Goal: Contribute content: Add original content to the website for others to see

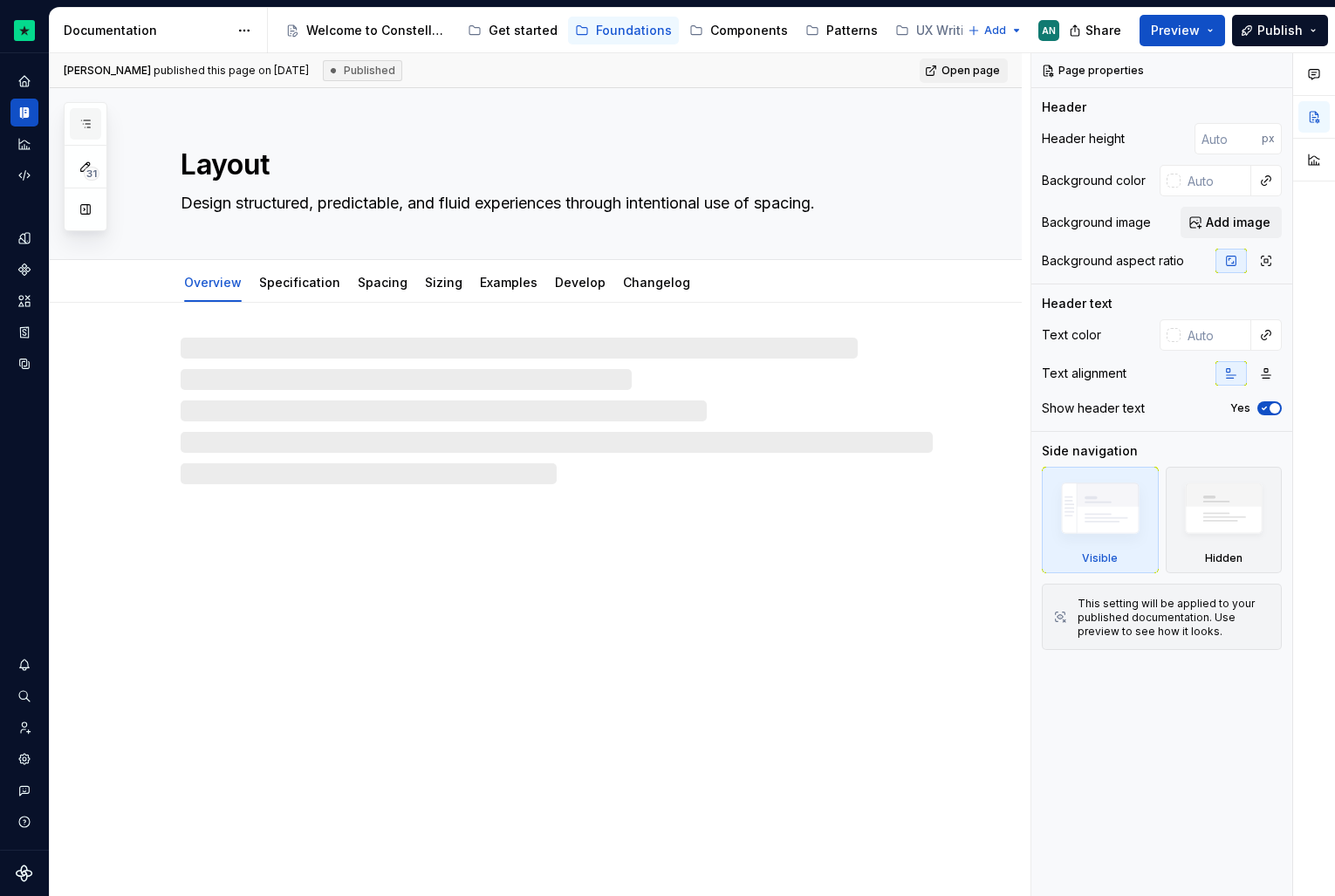
click at [91, 128] on icon "button" at bounding box center [86, 124] width 14 height 14
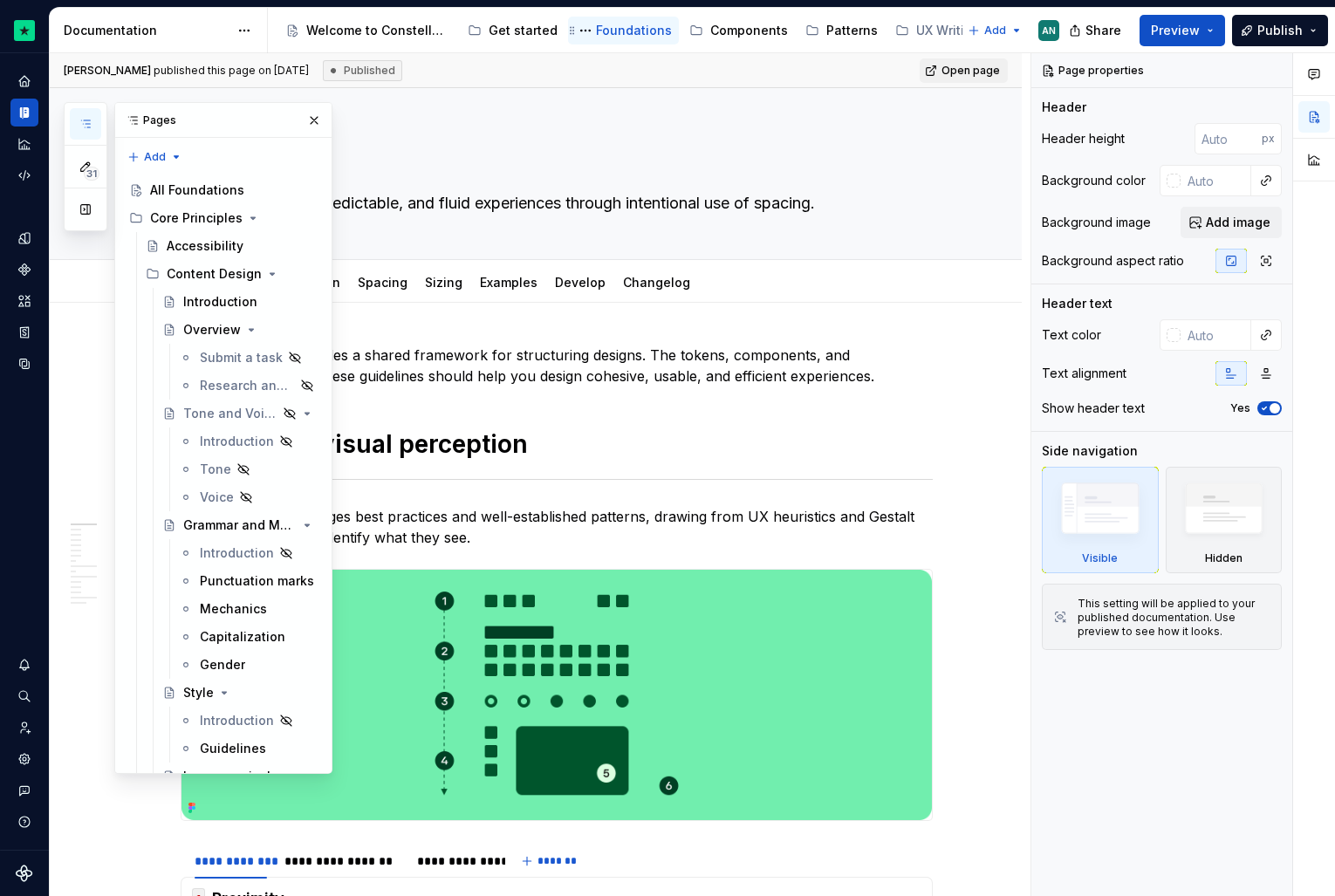
click at [604, 34] on div "Foundations" at bounding box center [635, 30] width 76 height 17
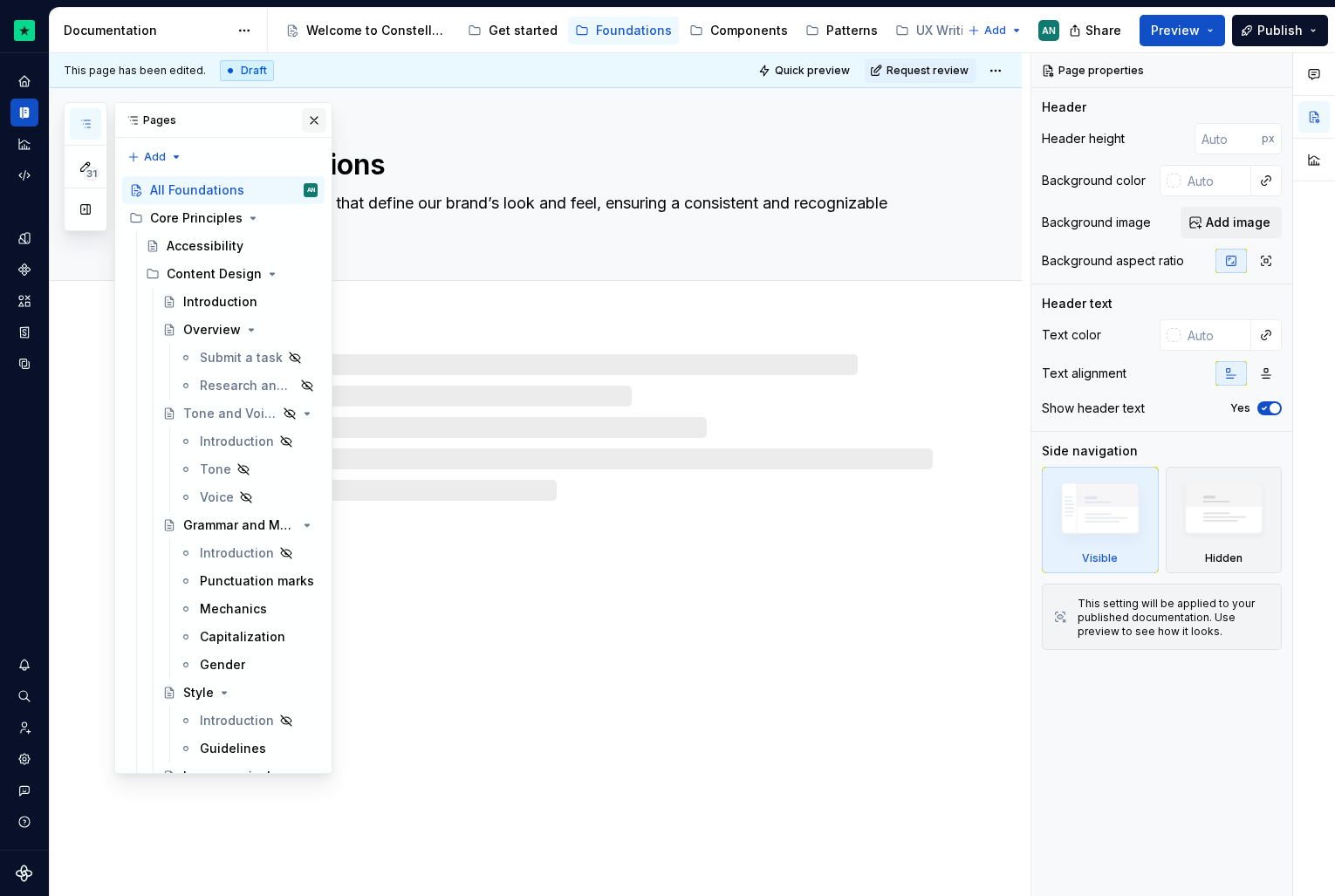
click at [303, 118] on button "button" at bounding box center [314, 120] width 24 height 24
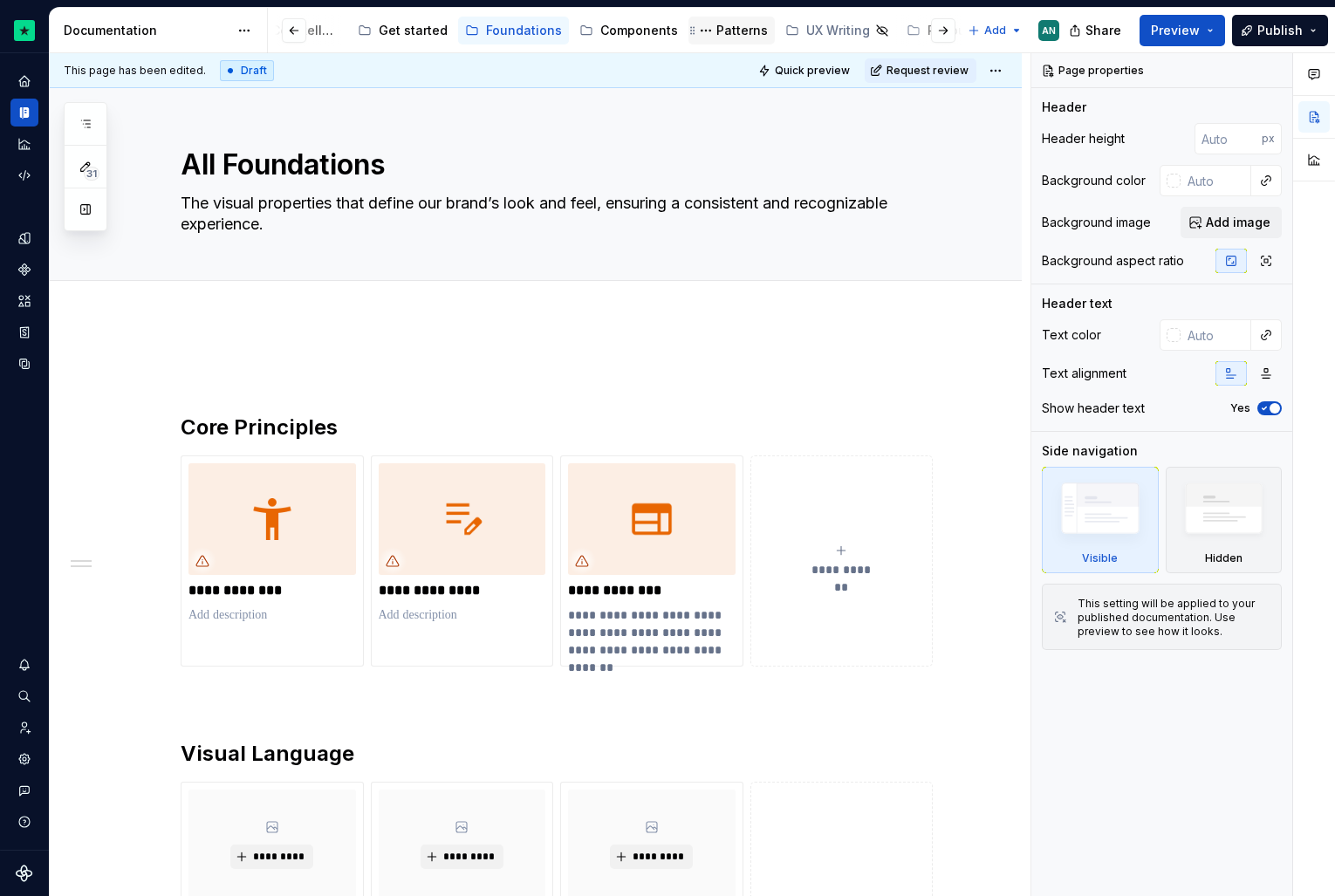
scroll to position [0, 128]
click at [837, 29] on div "UX Writing" at bounding box center [820, 30] width 64 height 17
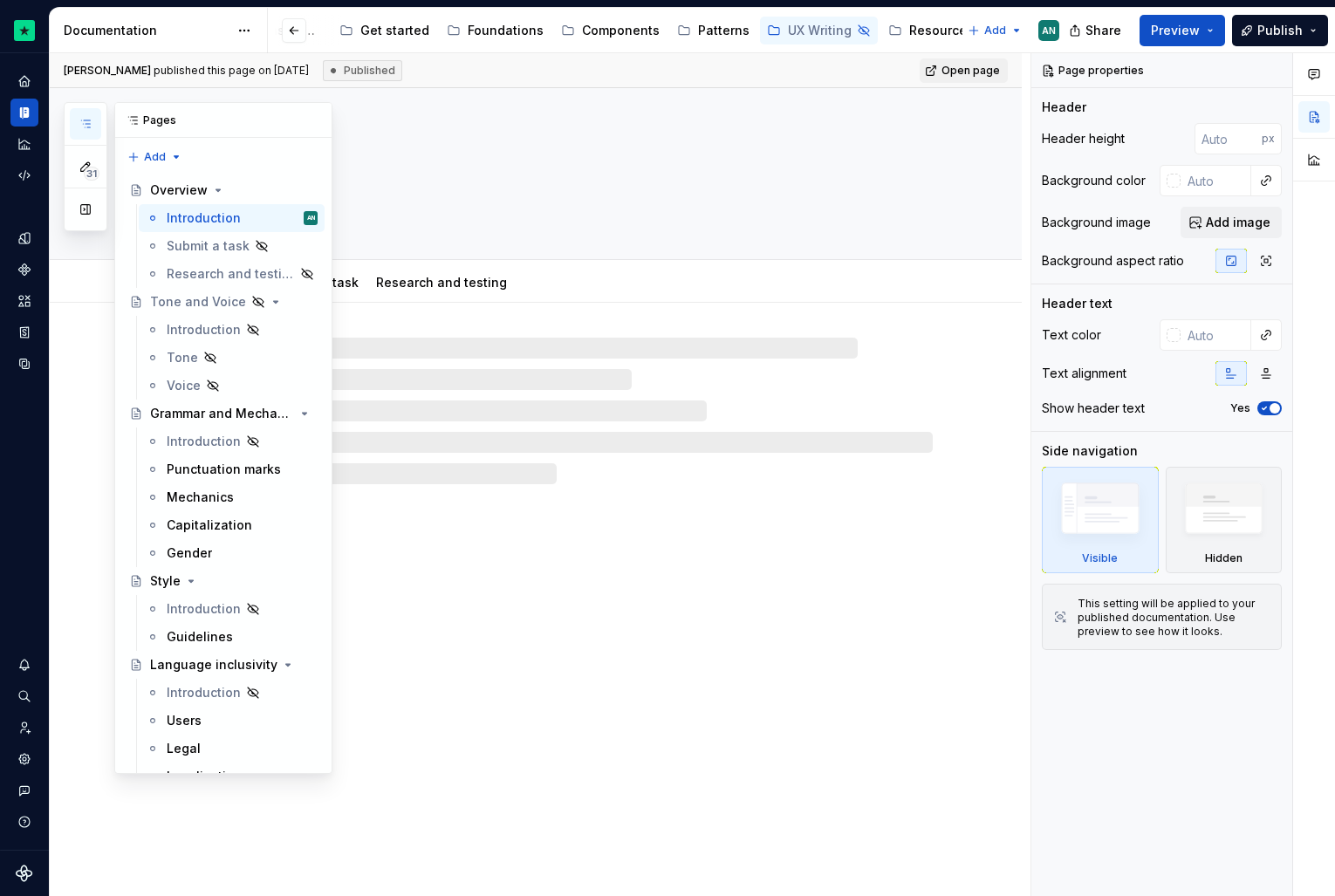
click at [86, 128] on icon "button" at bounding box center [86, 124] width 14 height 14
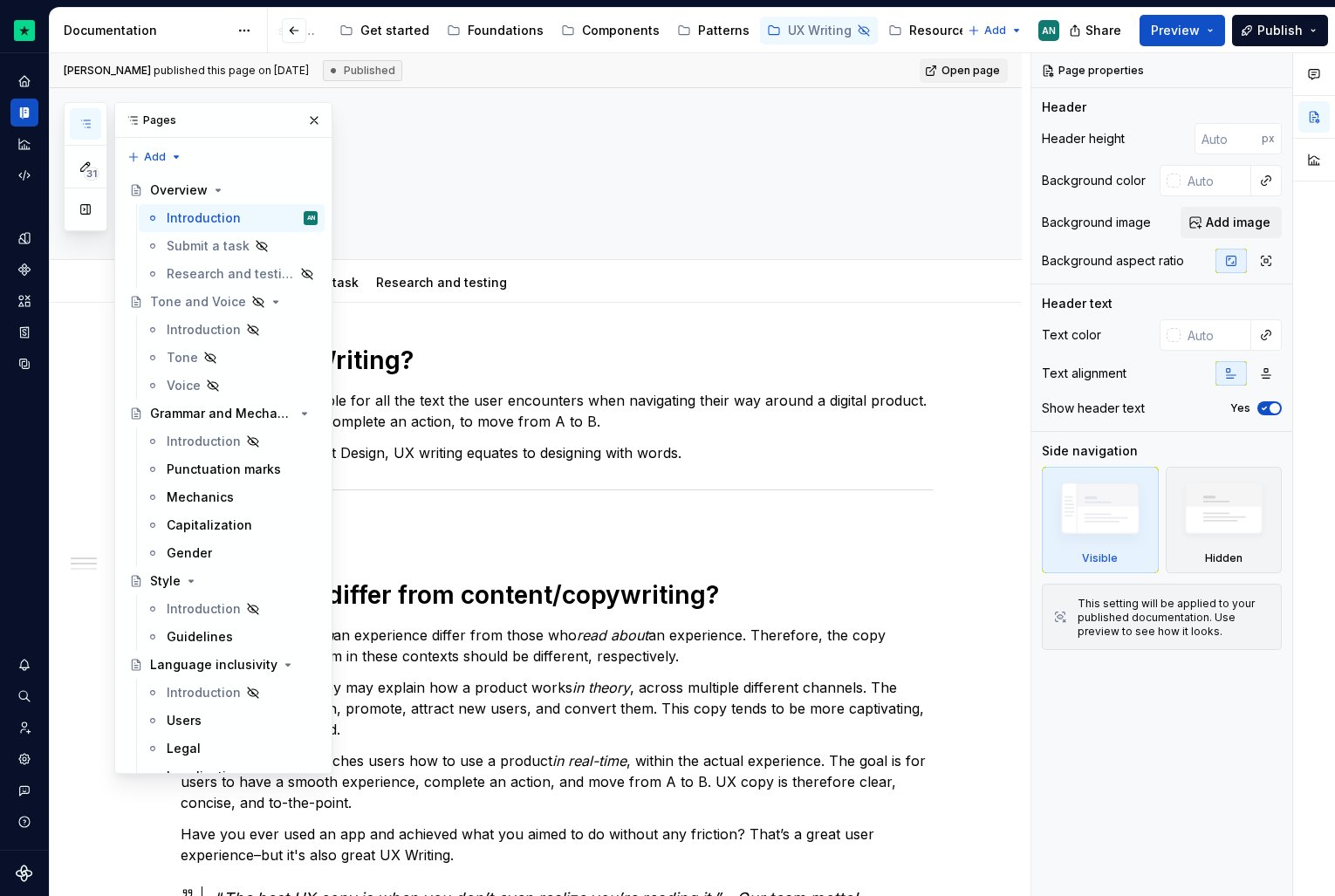
click at [86, 128] on icon "button" at bounding box center [86, 124] width 14 height 14
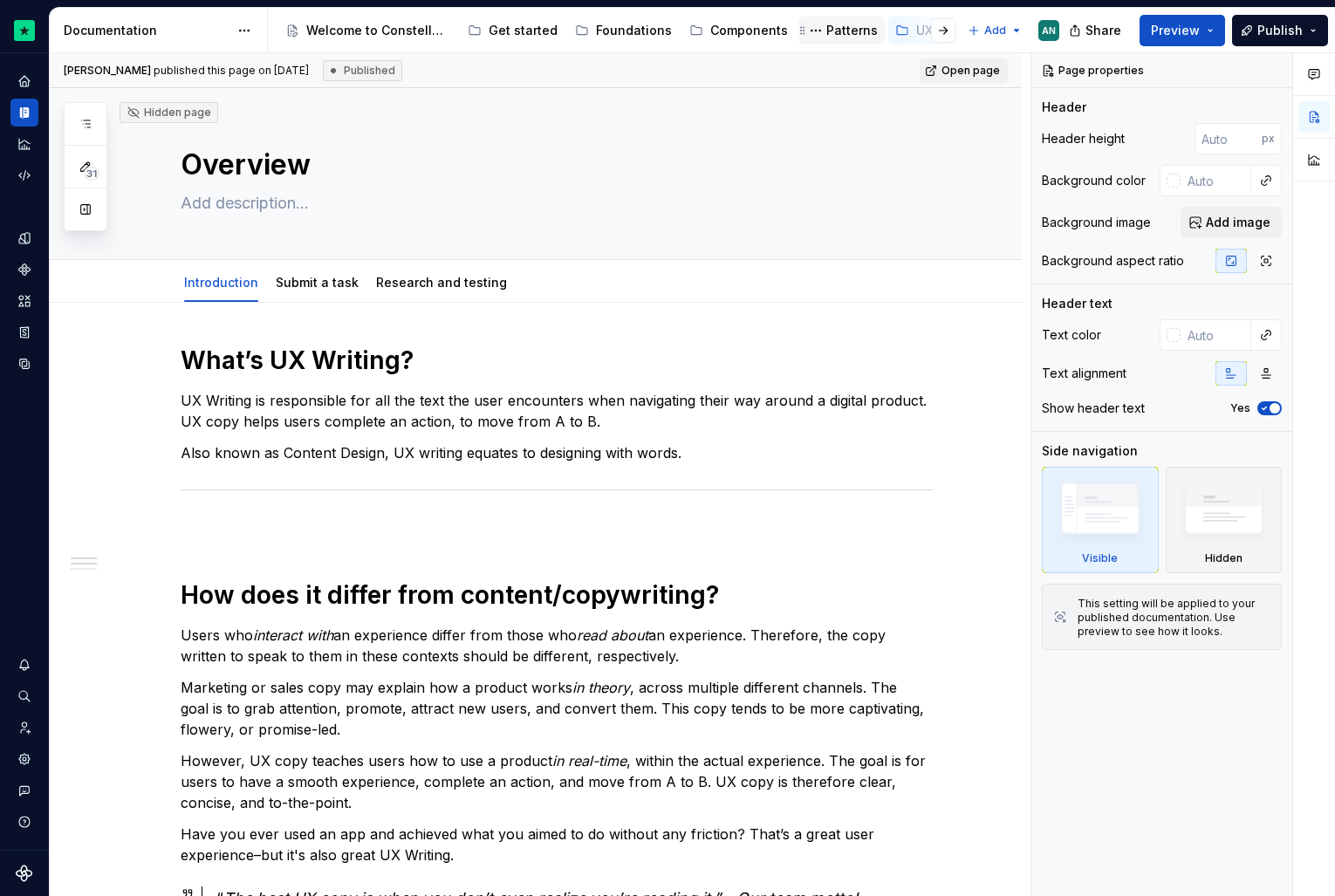
type textarea "*"
click at [974, 29] on html "Constellation Design System AN Dataset Default Documentation Accessibility guid…" at bounding box center [668, 448] width 1335 height 896
click at [994, 96] on div "New group" at bounding box center [1042, 93] width 148 height 28
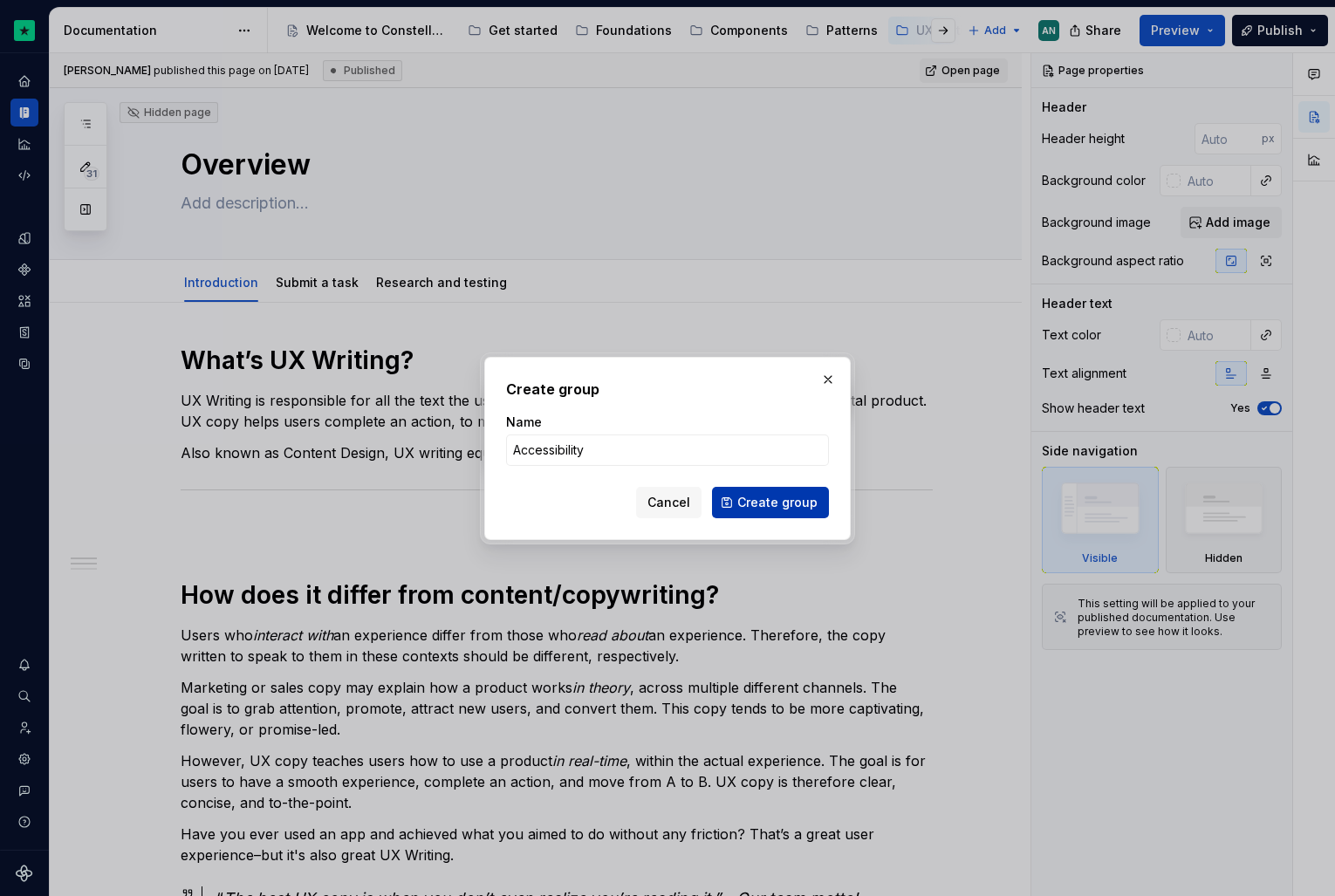
type input "Accessibility"
click at [752, 500] on span "Create group" at bounding box center [777, 501] width 80 height 17
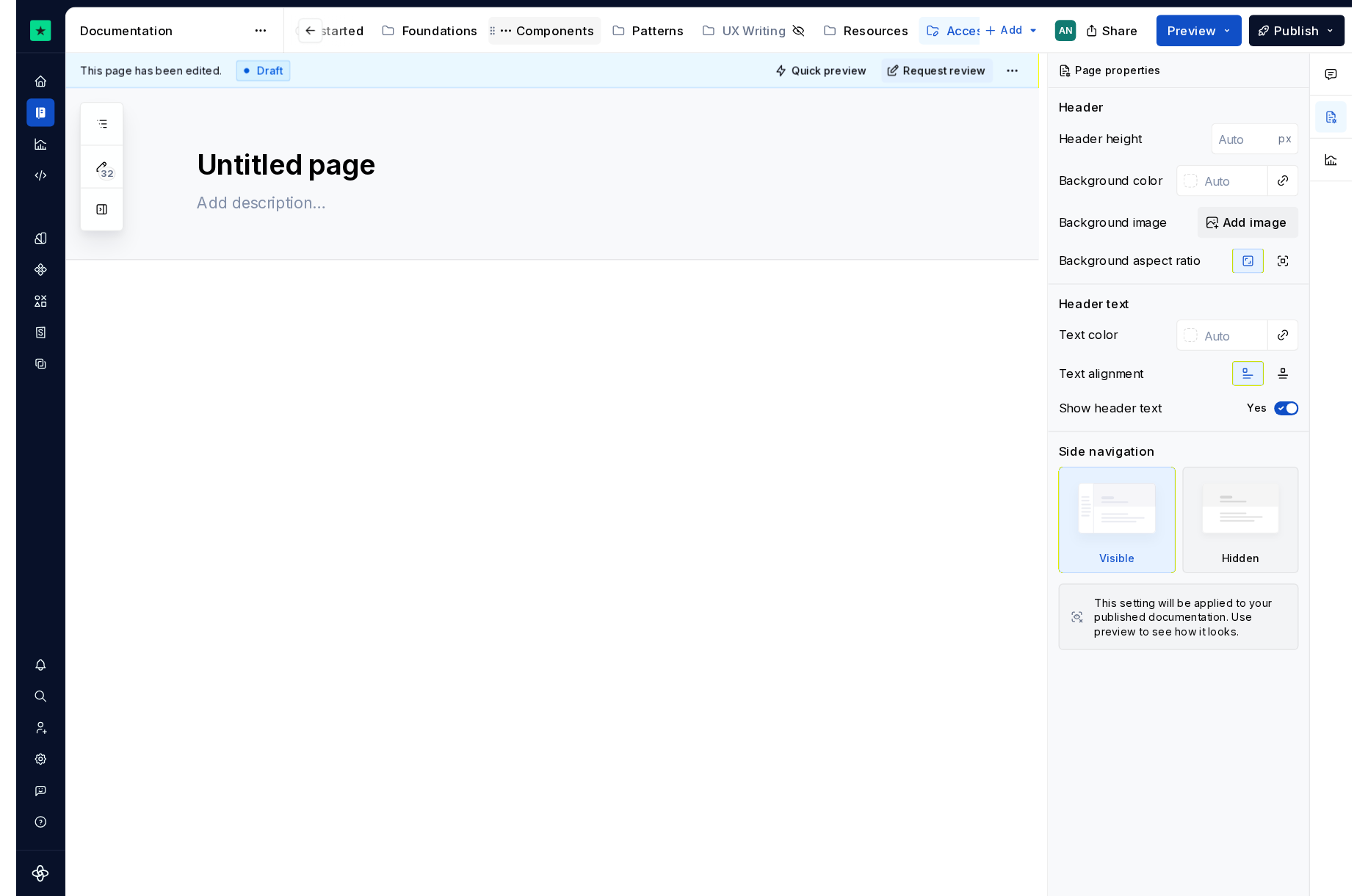
scroll to position [0, 203]
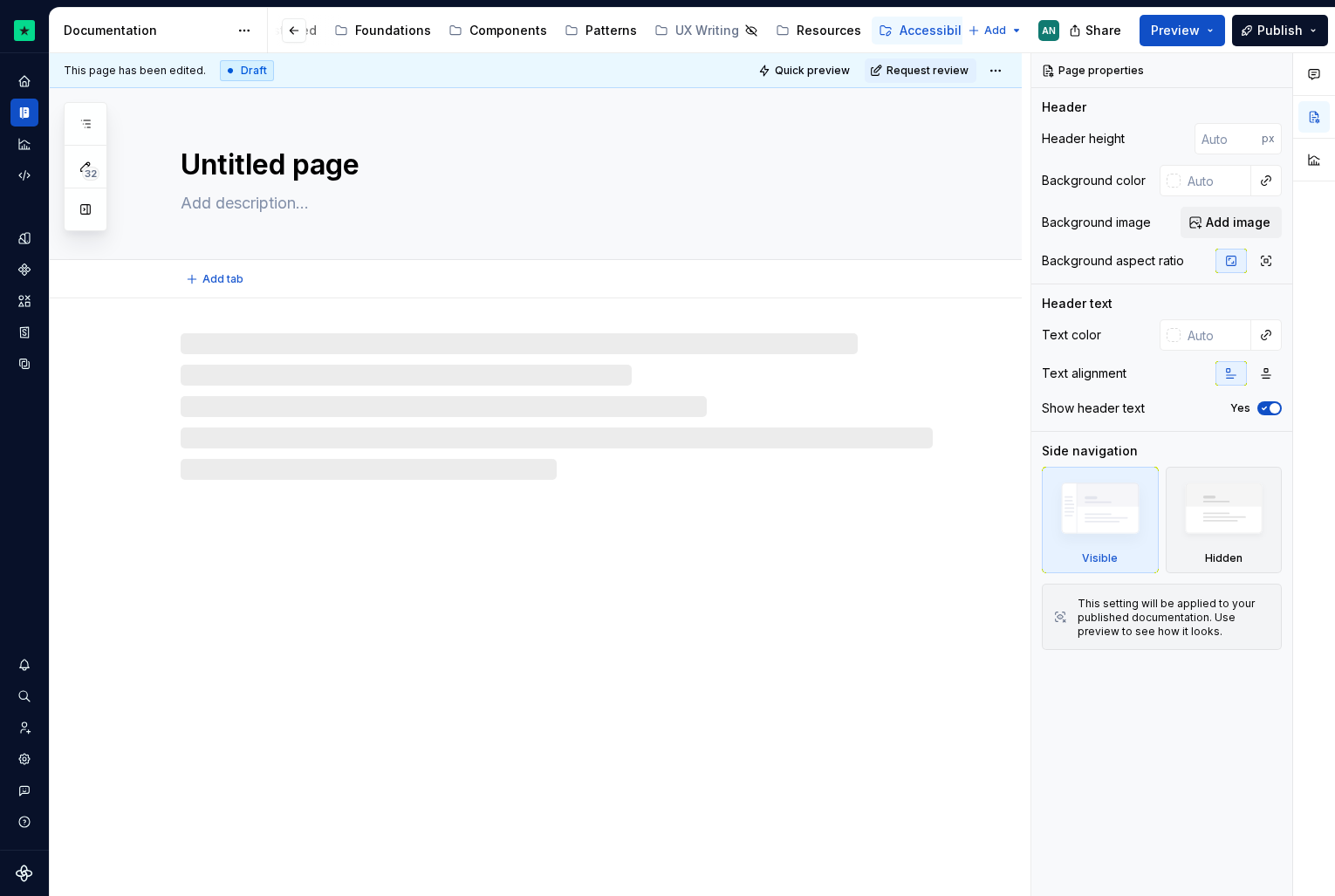
click at [236, 178] on textarea "Untitled page" at bounding box center [553, 165] width 752 height 42
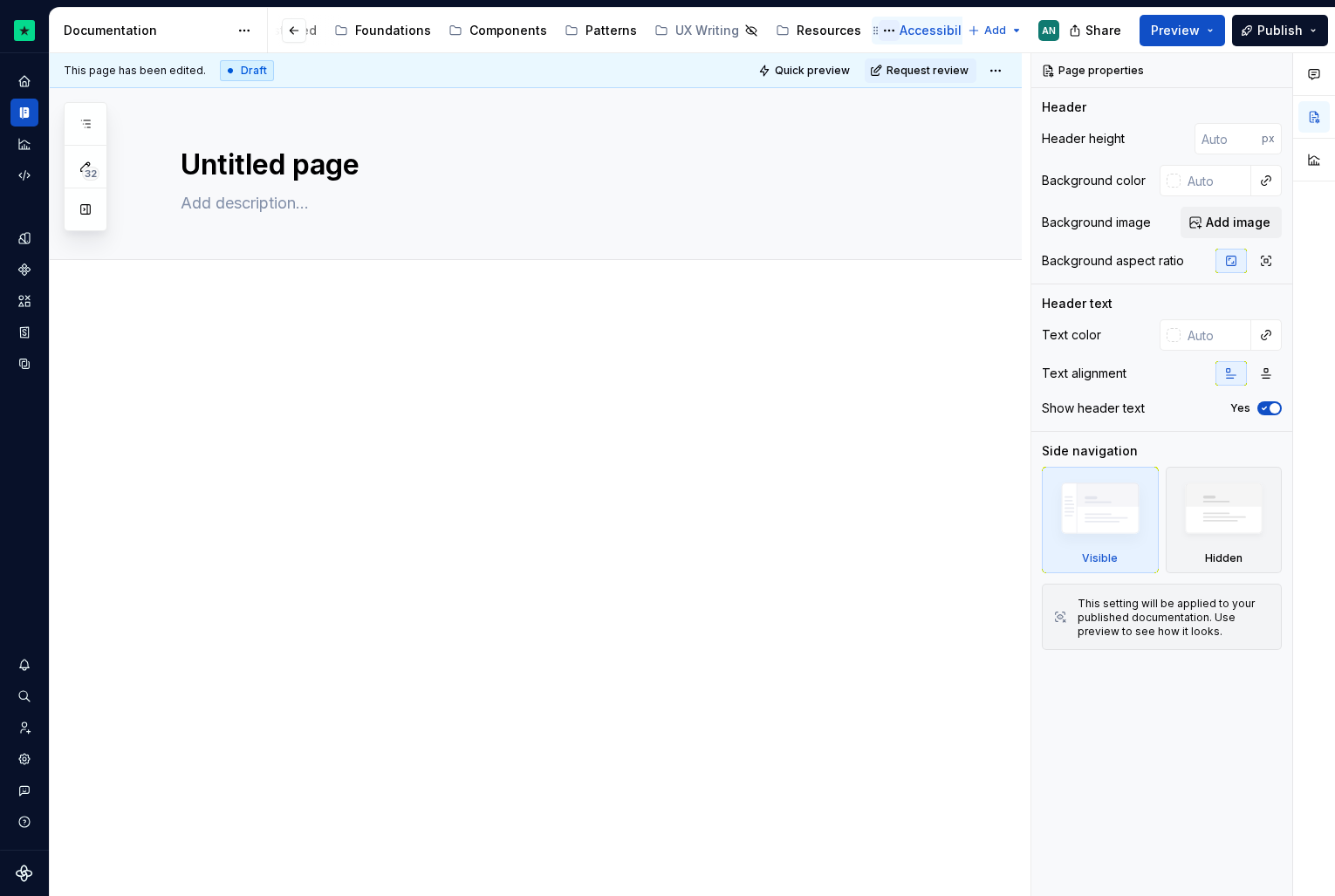
click at [879, 29] on button "Page tree" at bounding box center [889, 30] width 21 height 21
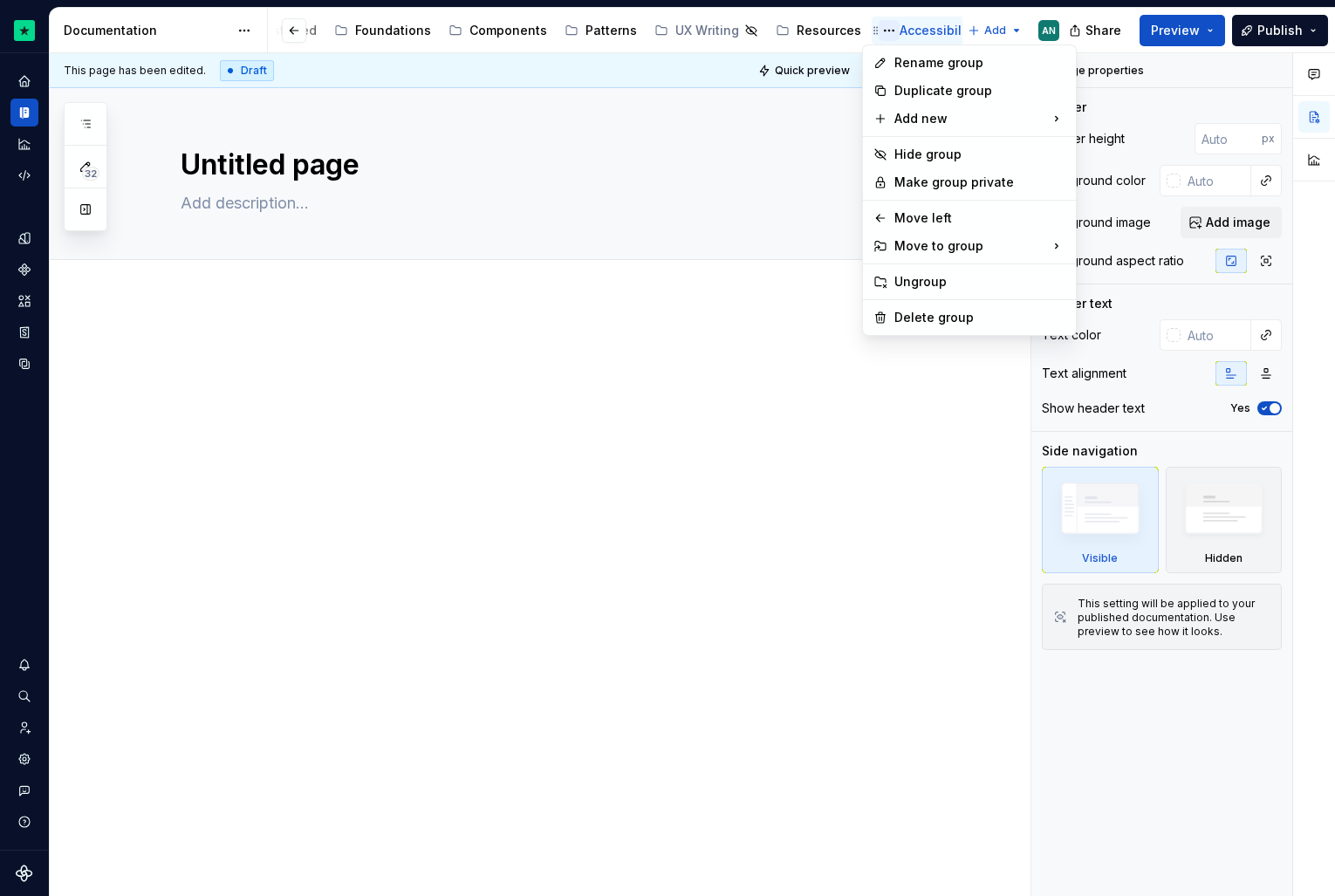
click at [873, 29] on html "Constellation Design System AN Dataset Default Documentation Accessibility guid…" at bounding box center [668, 448] width 1335 height 896
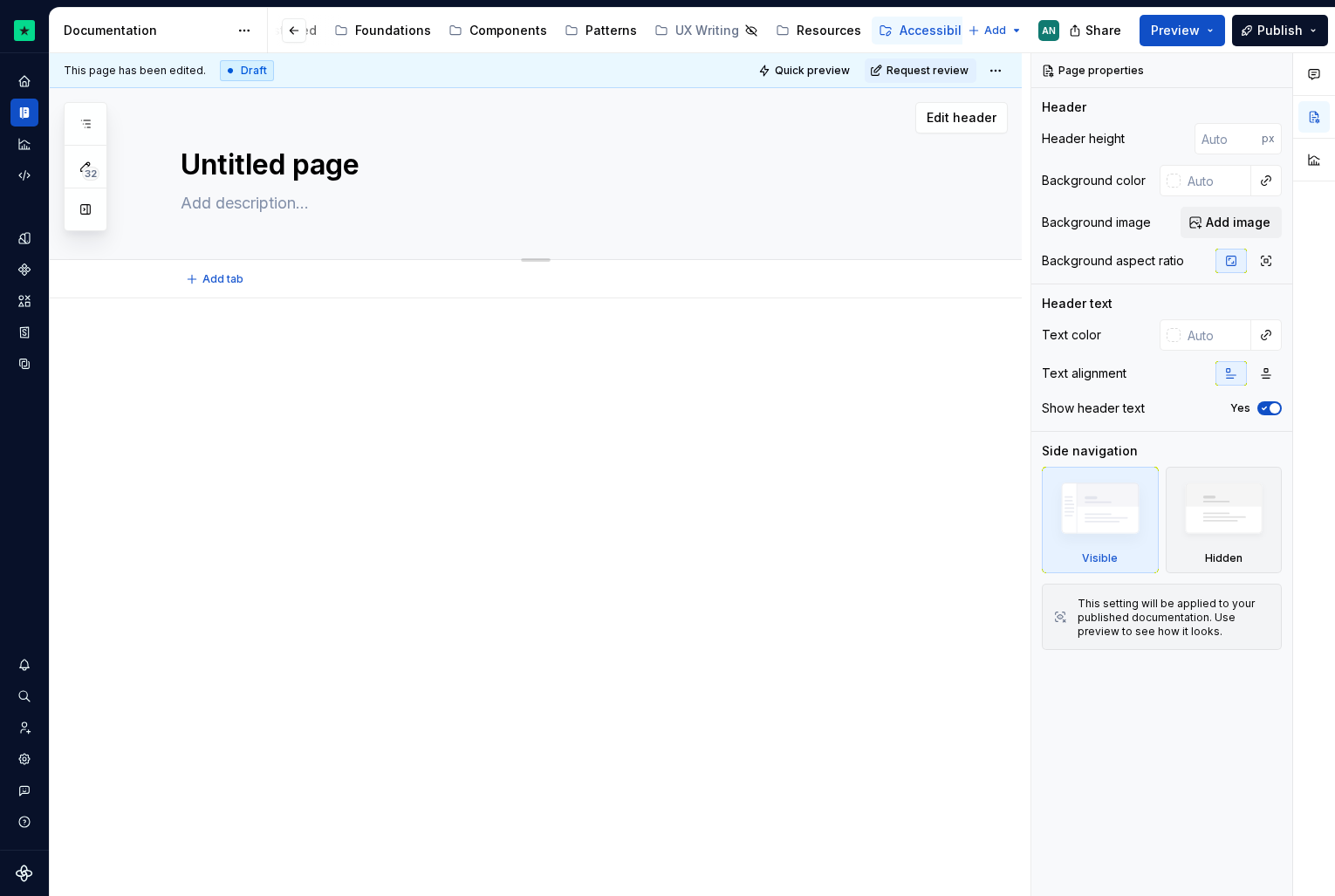
click at [260, 159] on textarea "Untitled page" at bounding box center [553, 165] width 752 height 42
click at [322, 178] on textarea "Untitled page" at bounding box center [553, 165] width 752 height 42
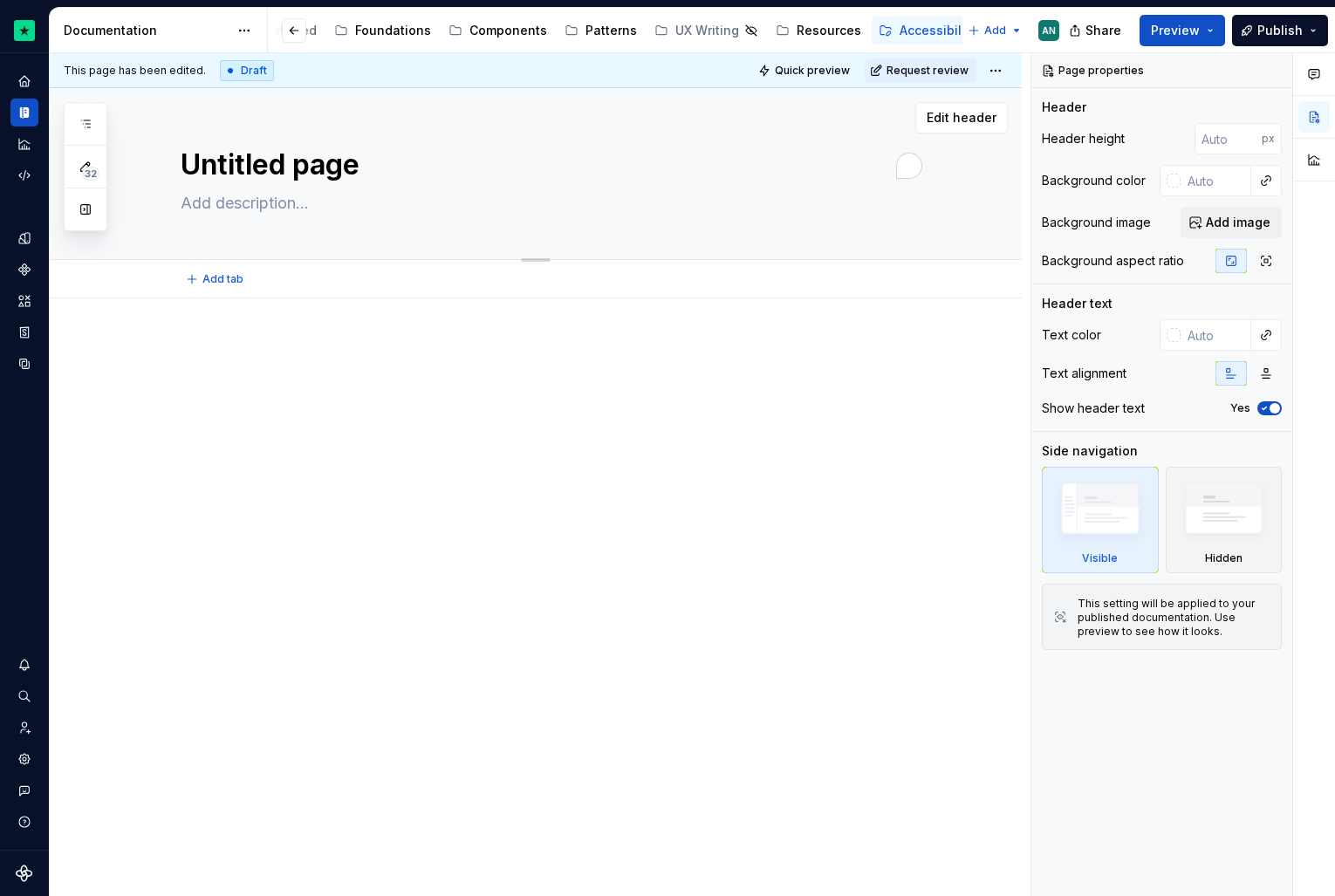
click at [322, 178] on textarea "Untitled page" at bounding box center [553, 165] width 752 height 42
click at [355, 162] on textarea "Untitled page" at bounding box center [553, 165] width 752 height 42
click at [258, 228] on div "Untitled page" at bounding box center [557, 173] width 752 height 171
click at [259, 206] on textarea at bounding box center [553, 204] width 752 height 28
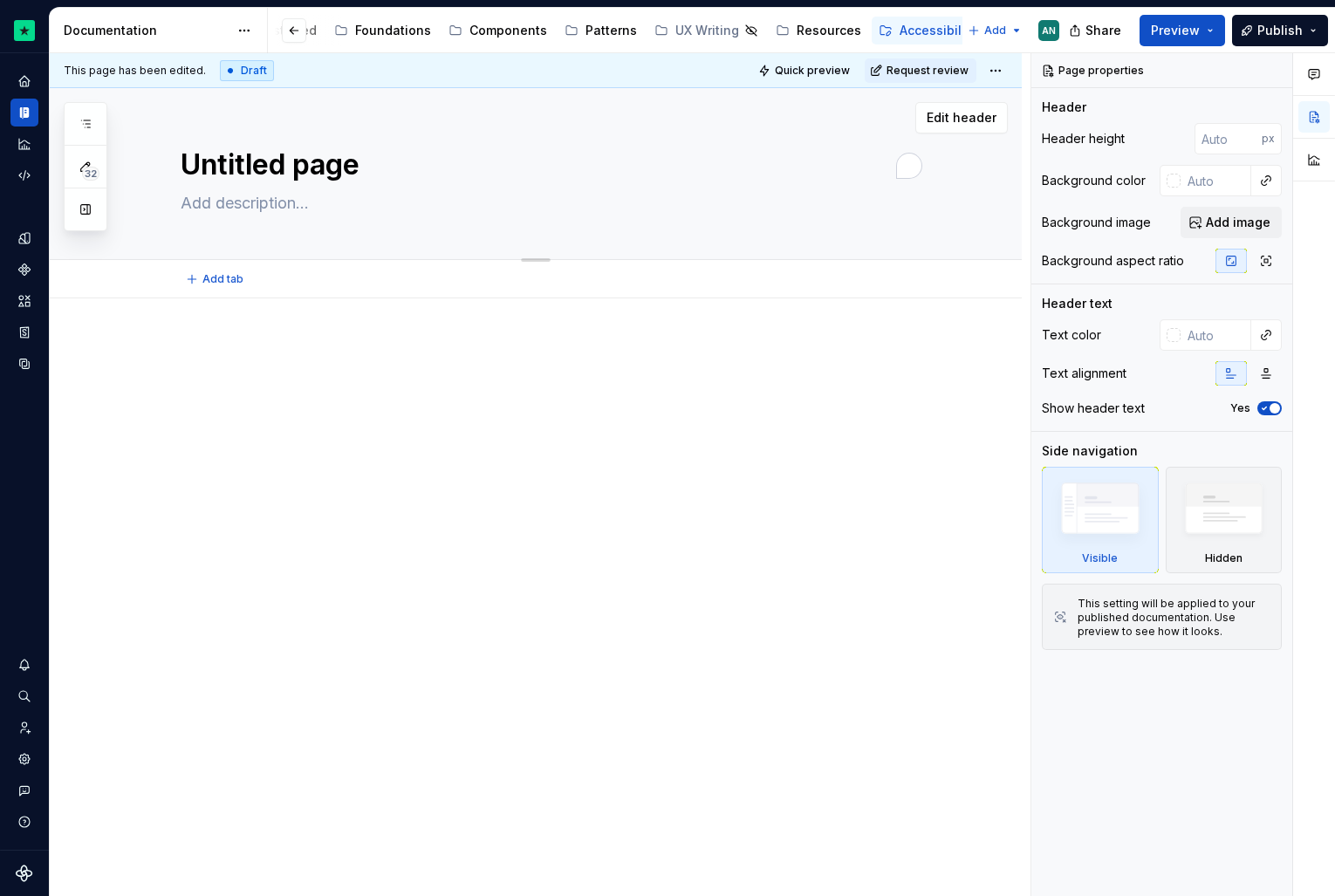
click at [307, 157] on textarea "Untitled page" at bounding box center [553, 165] width 752 height 42
type textarea "*"
type textarea "A"
type textarea "*"
type textarea "Ac"
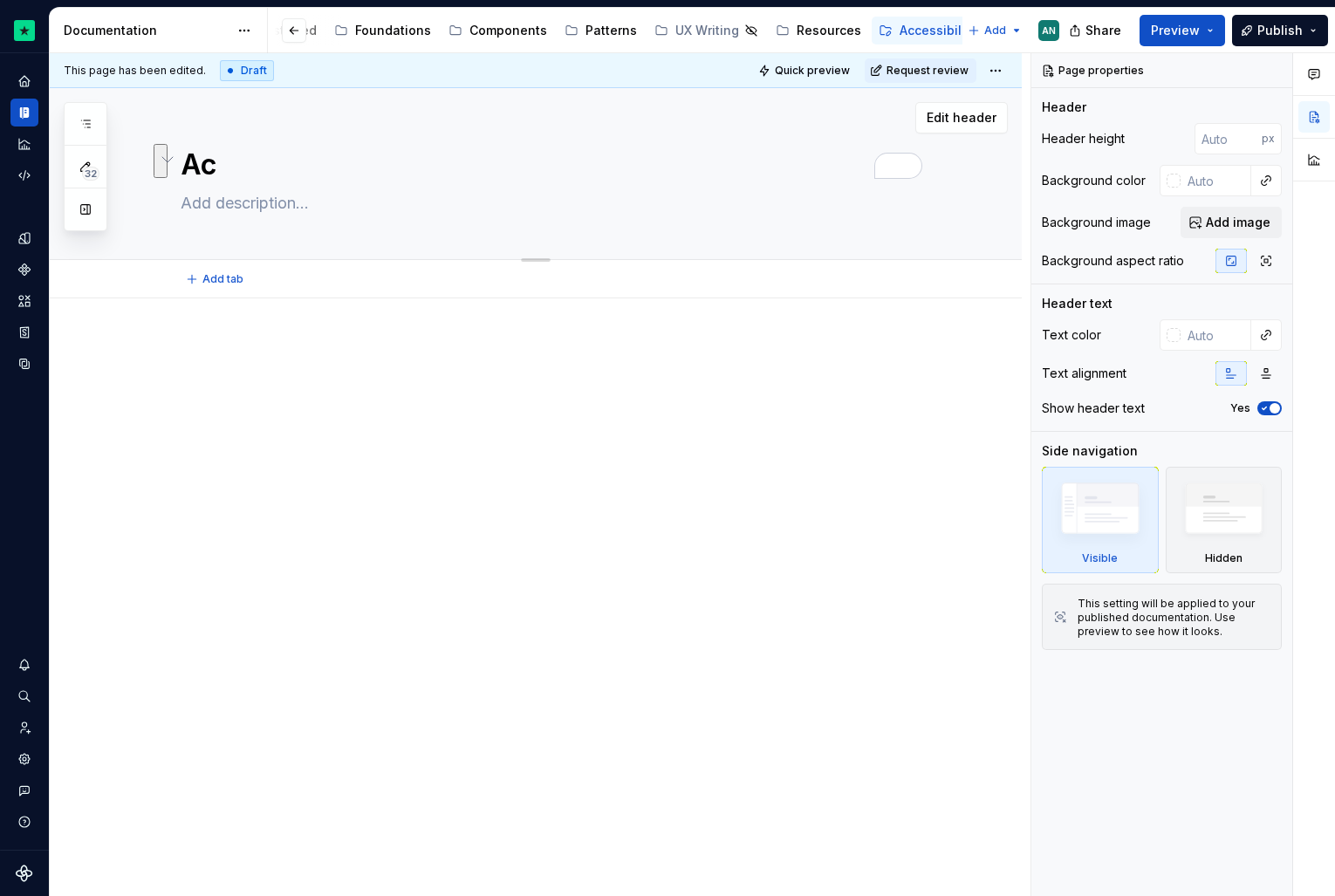
type textarea "*"
type textarea "Acc"
type textarea "*"
type textarea "Acce"
type textarea "*"
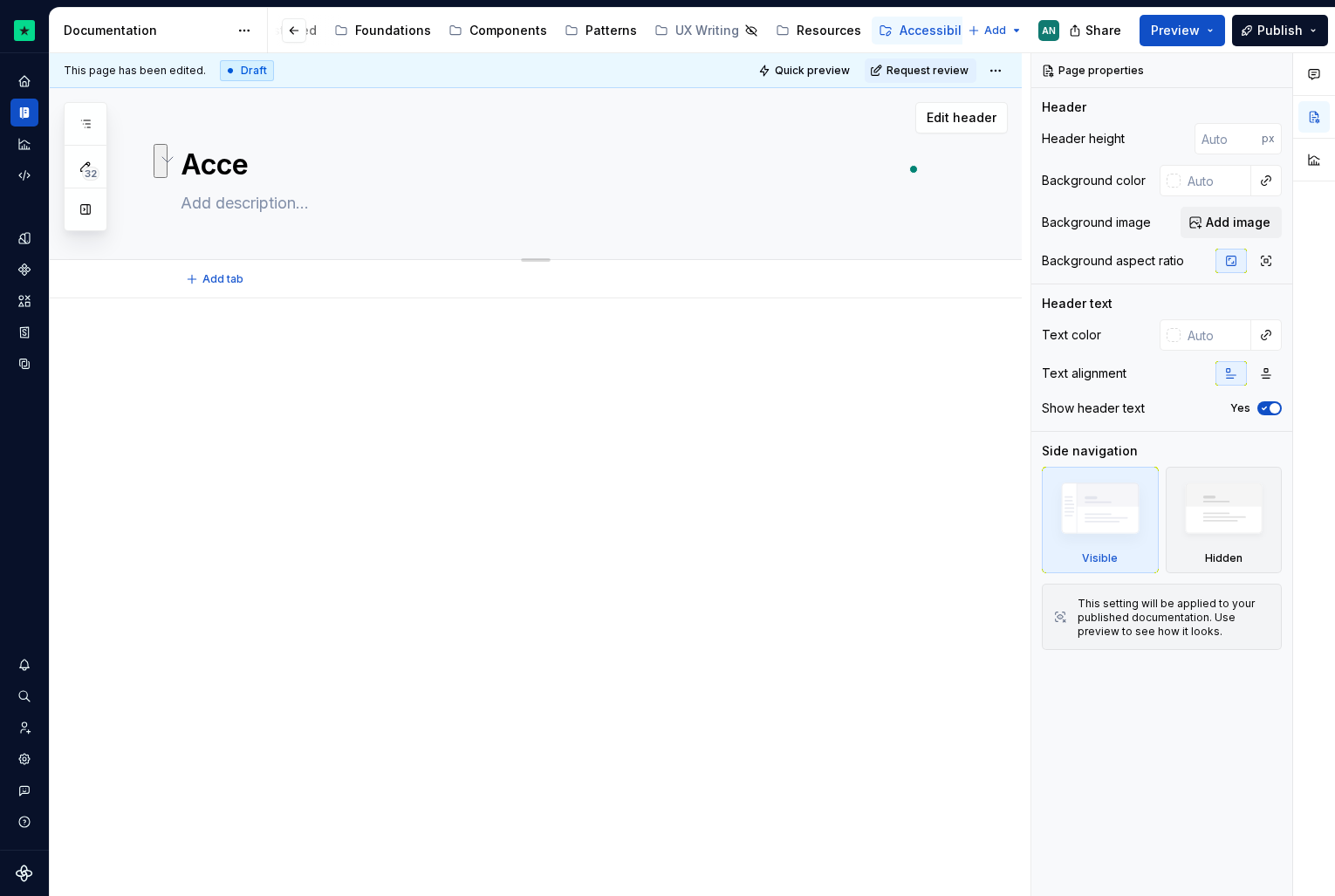
type textarea "Acces"
type textarea "*"
type textarea "Access"
type textarea "*"
type textarea "Accessi"
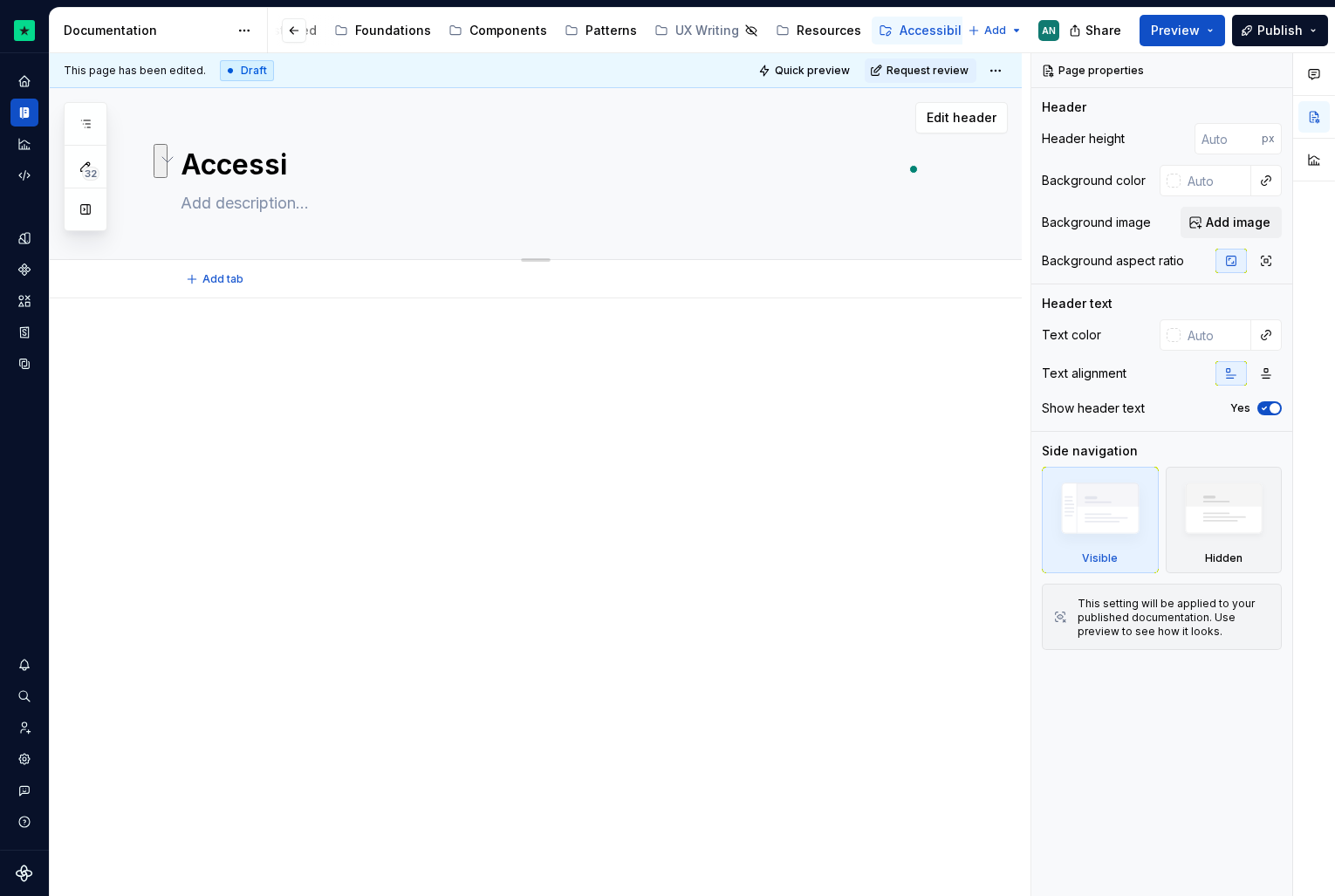
type textarea "*"
type textarea "Accessib"
type textarea "*"
type textarea "Accessibi"
type textarea "*"
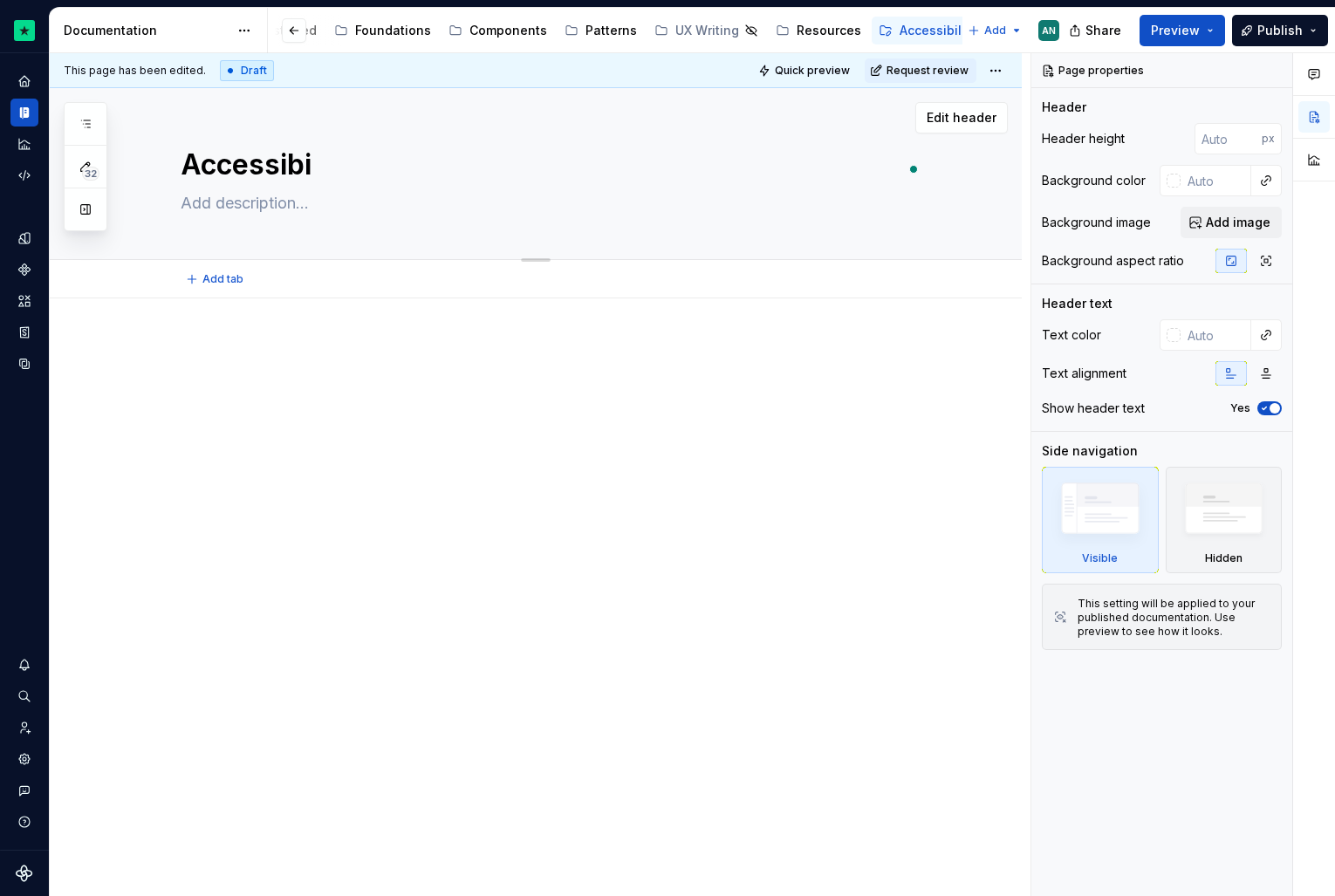
type textarea "Accessibil"
type textarea "*"
type textarea "Accessibili"
type textarea "*"
type textarea "Accessibilit"
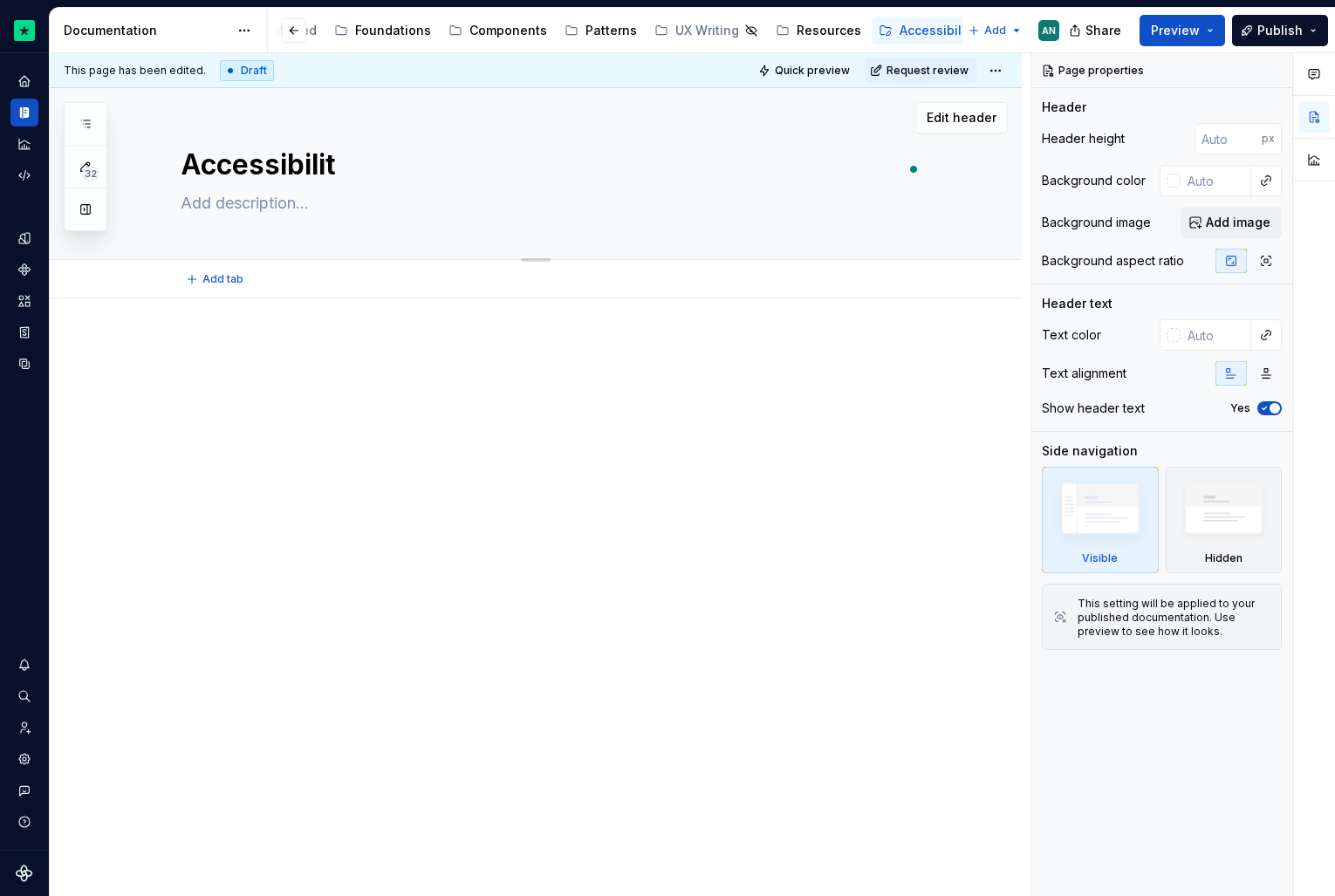
type textarea "*"
type textarea "Accessibility"
type textarea "*"
type textarea "Accessibility"
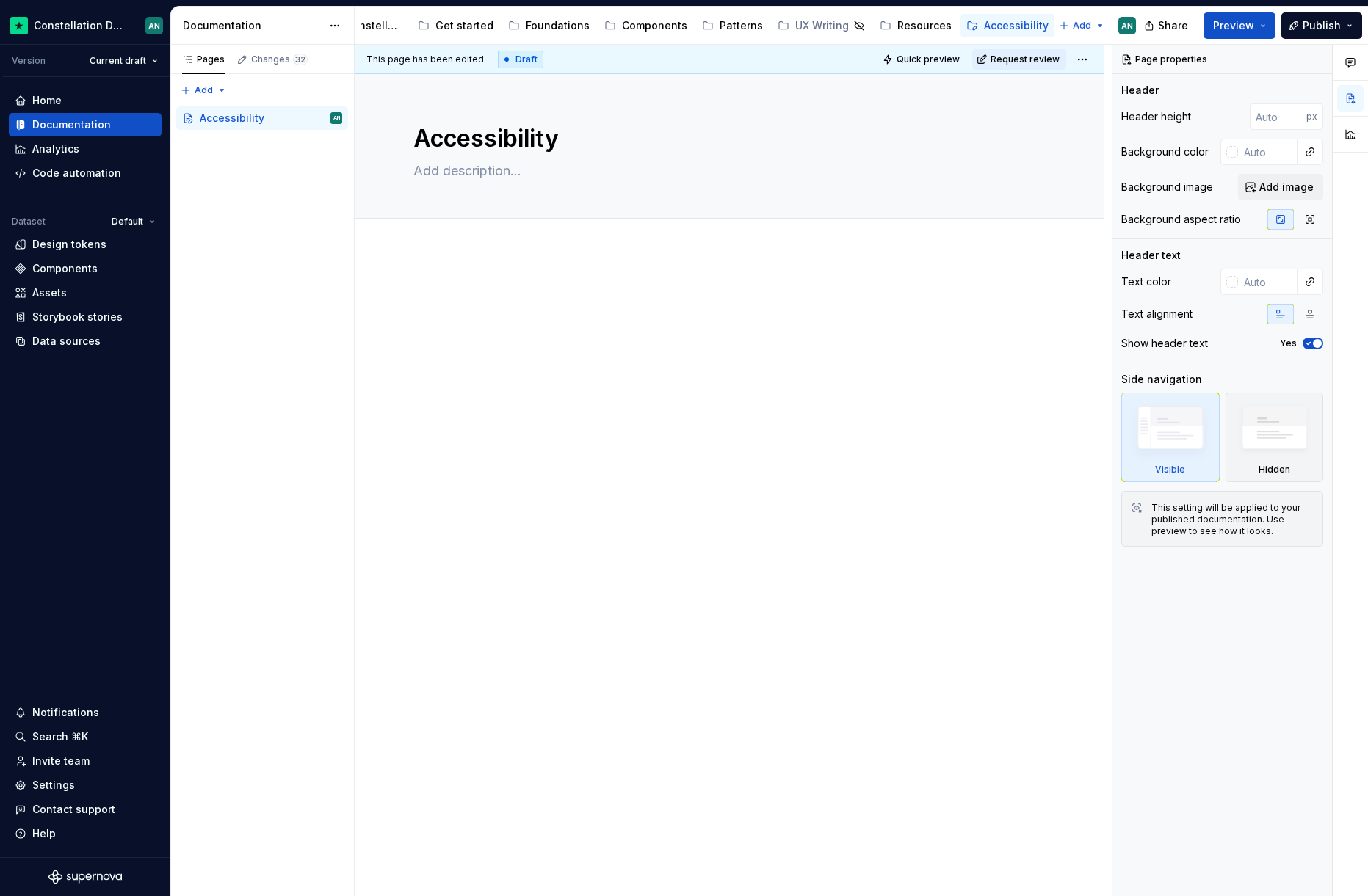
scroll to position [0, 0]
click at [271, 141] on div "Pages Changes 32 Add Accessibility guide for tree Page tree. Navigate the tree …" at bounding box center [262, 471] width 183 height 852
click at [485, 144] on textarea "Accessibility" at bounding box center [726, 139] width 632 height 35
type textarea "*"
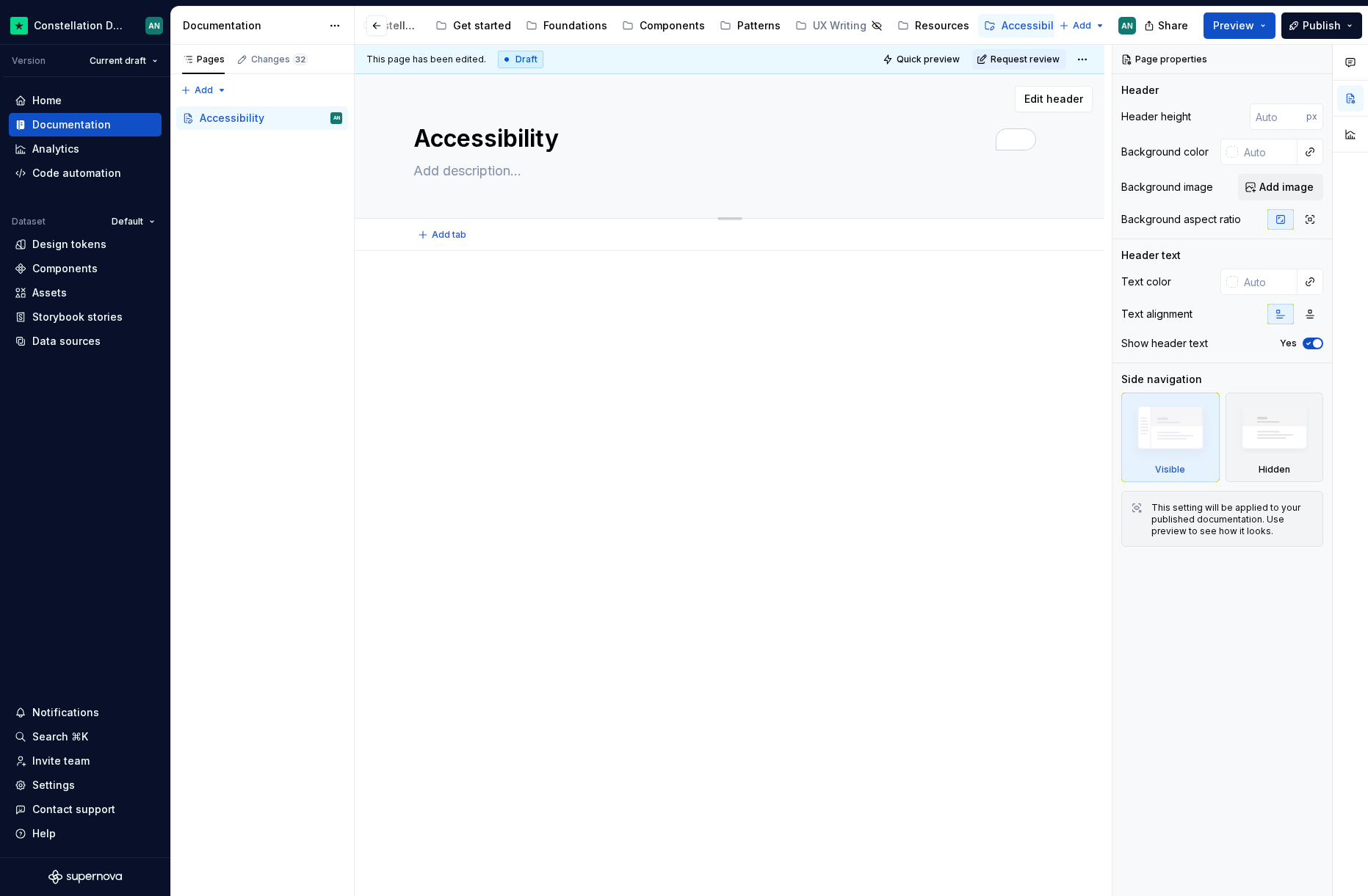
type textarea "O"
type textarea "*"
type textarea "Ov"
type textarea "*"
type textarea "Ove"
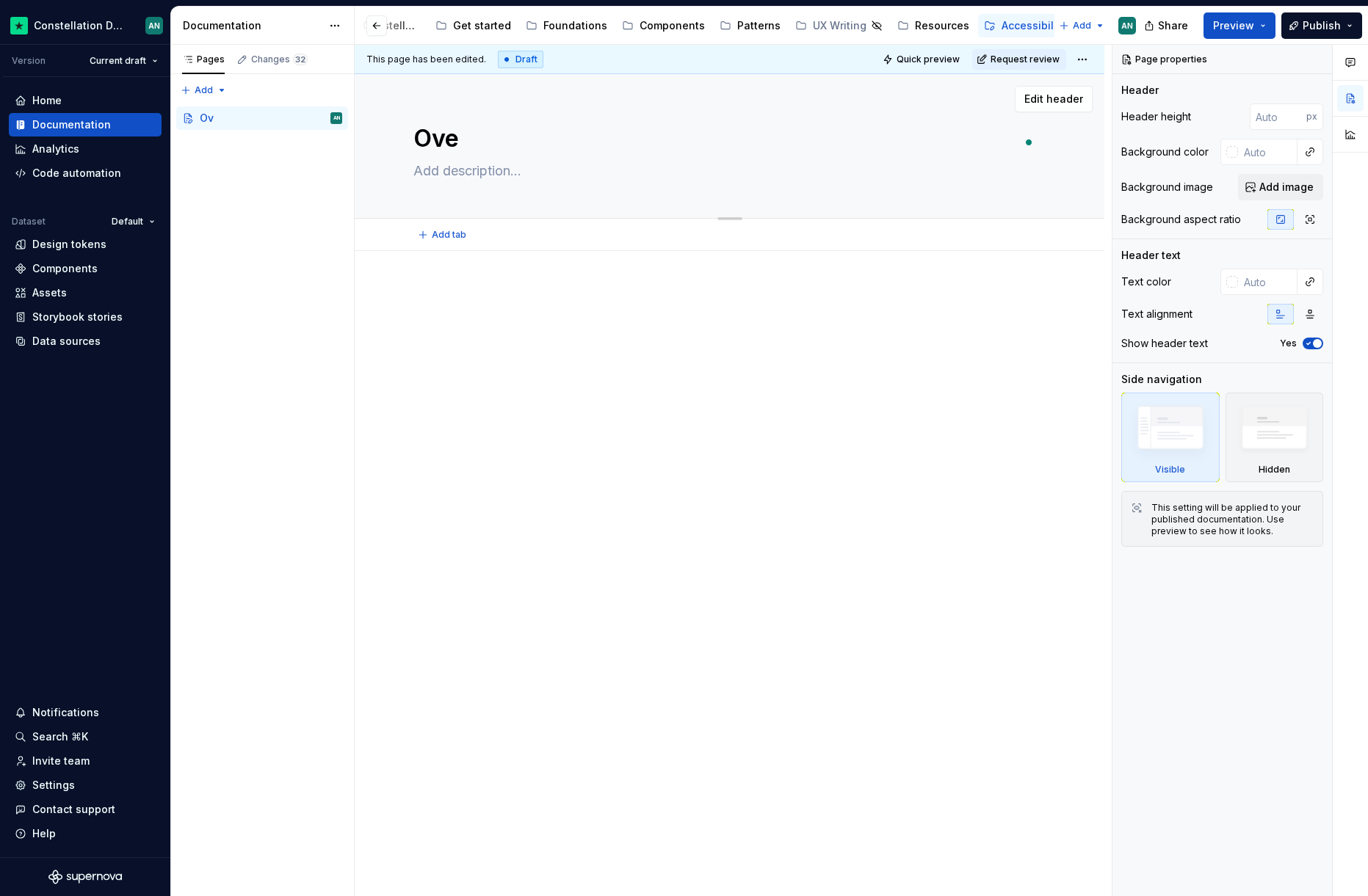
type textarea "*"
type textarea "Over"
type textarea "*"
type textarea "Overv"
type textarea "*"
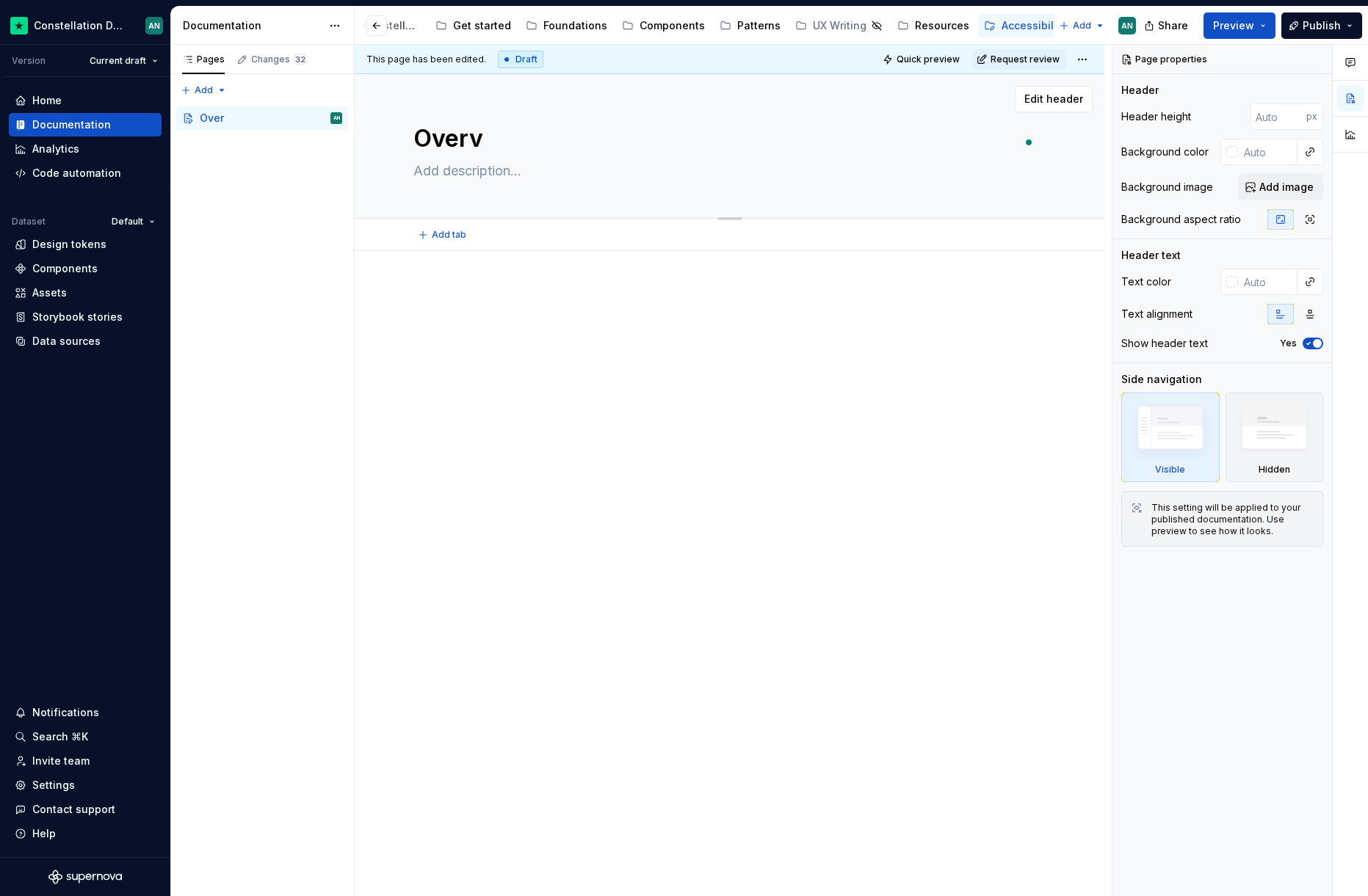
type textarea "Overvi"
type textarea "*"
type textarea "Overvie"
type textarea "*"
type textarea "Overview"
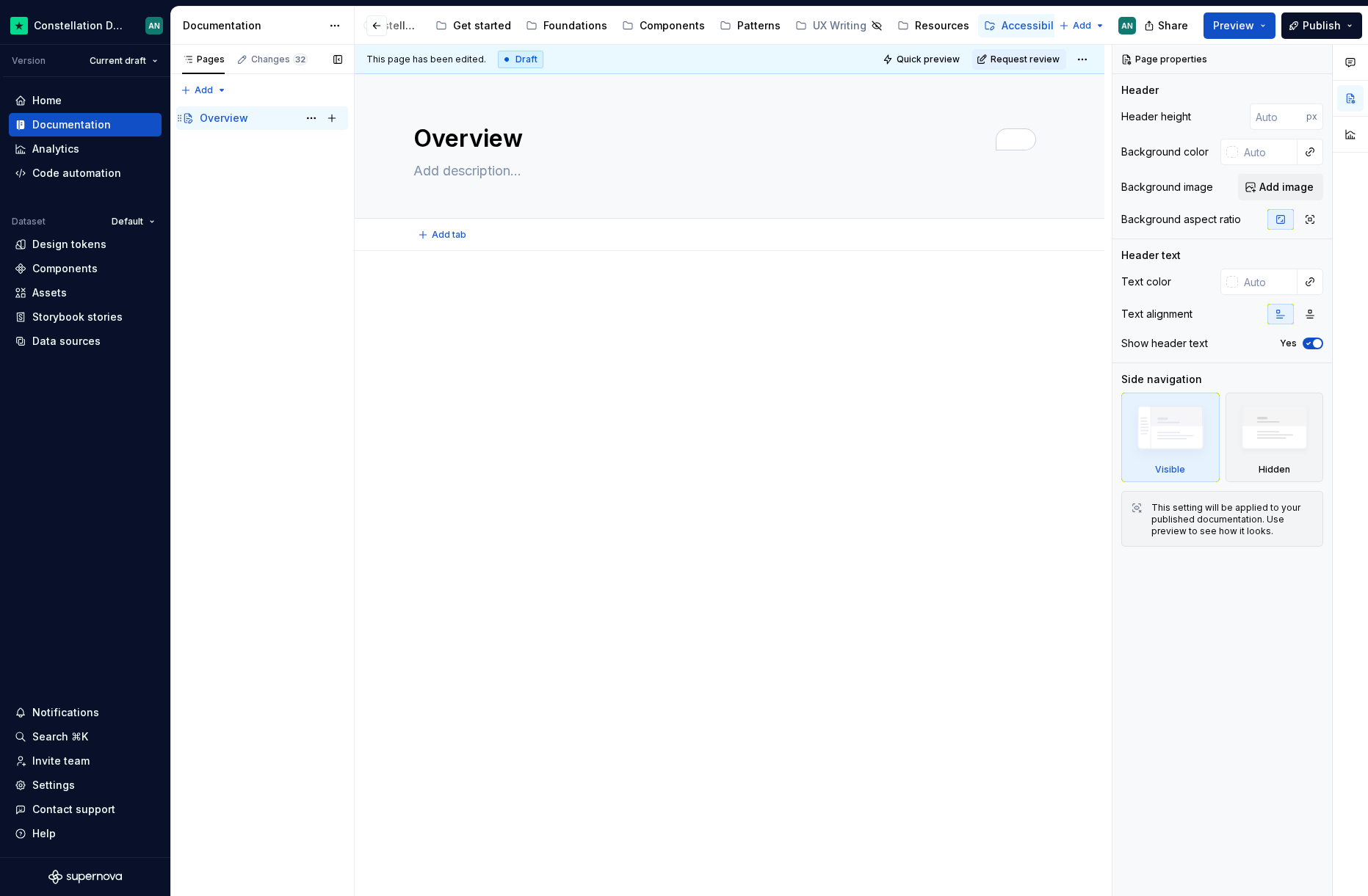
type textarea "*"
type textarea "Overview"
click at [259, 161] on div "Pages Changes 32 Add Accessibility guide for tree Page tree. Navigate the tree …" at bounding box center [262, 471] width 183 height 852
click at [337, 119] on button "Page tree" at bounding box center [332, 118] width 20 height 20
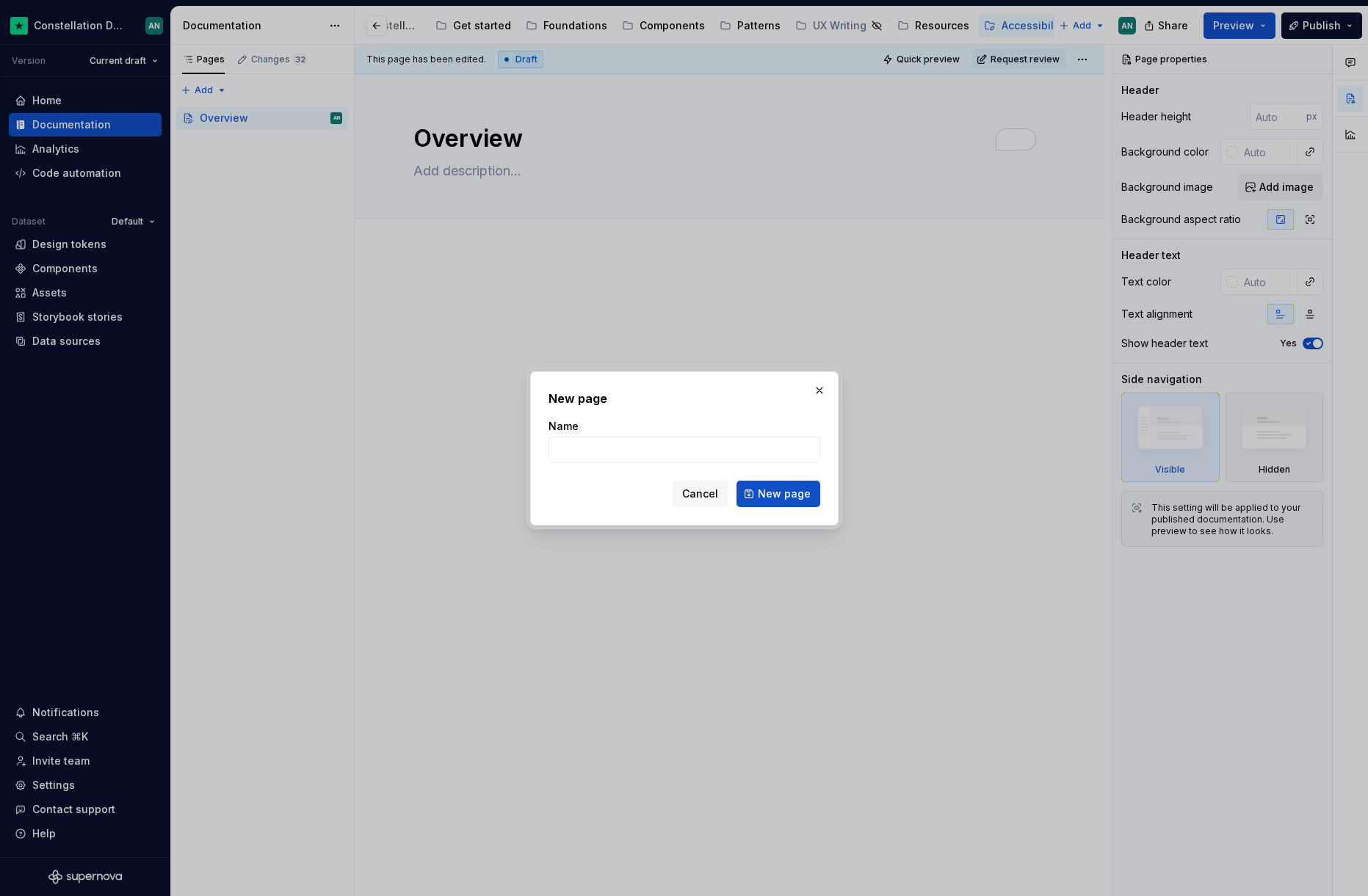
type textarea "*"
type input "Tools"
click at [778, 503] on button "New page" at bounding box center [779, 493] width 84 height 26
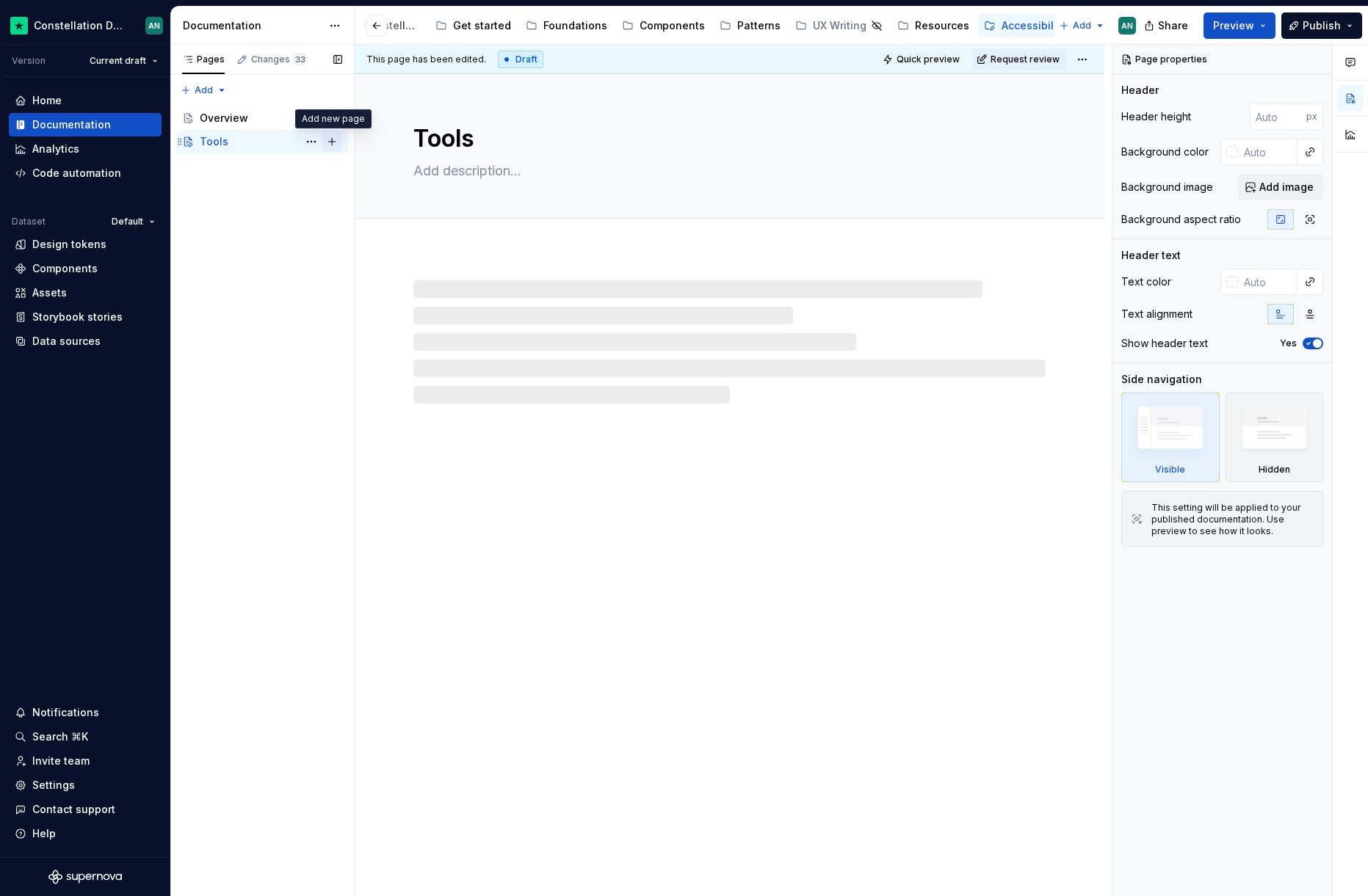
click at [326, 142] on button "Page tree" at bounding box center [332, 141] width 20 height 20
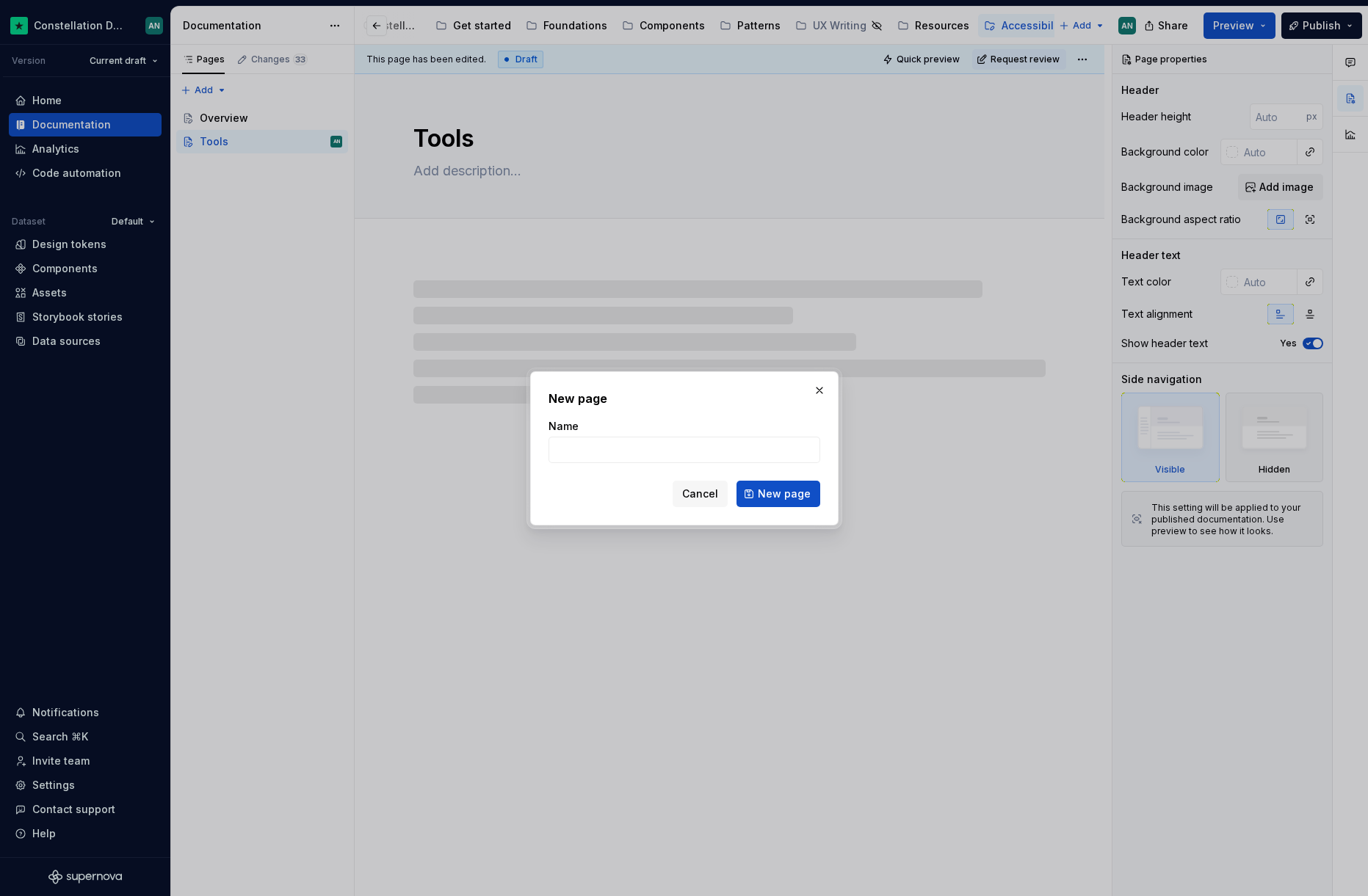
type textarea "*"
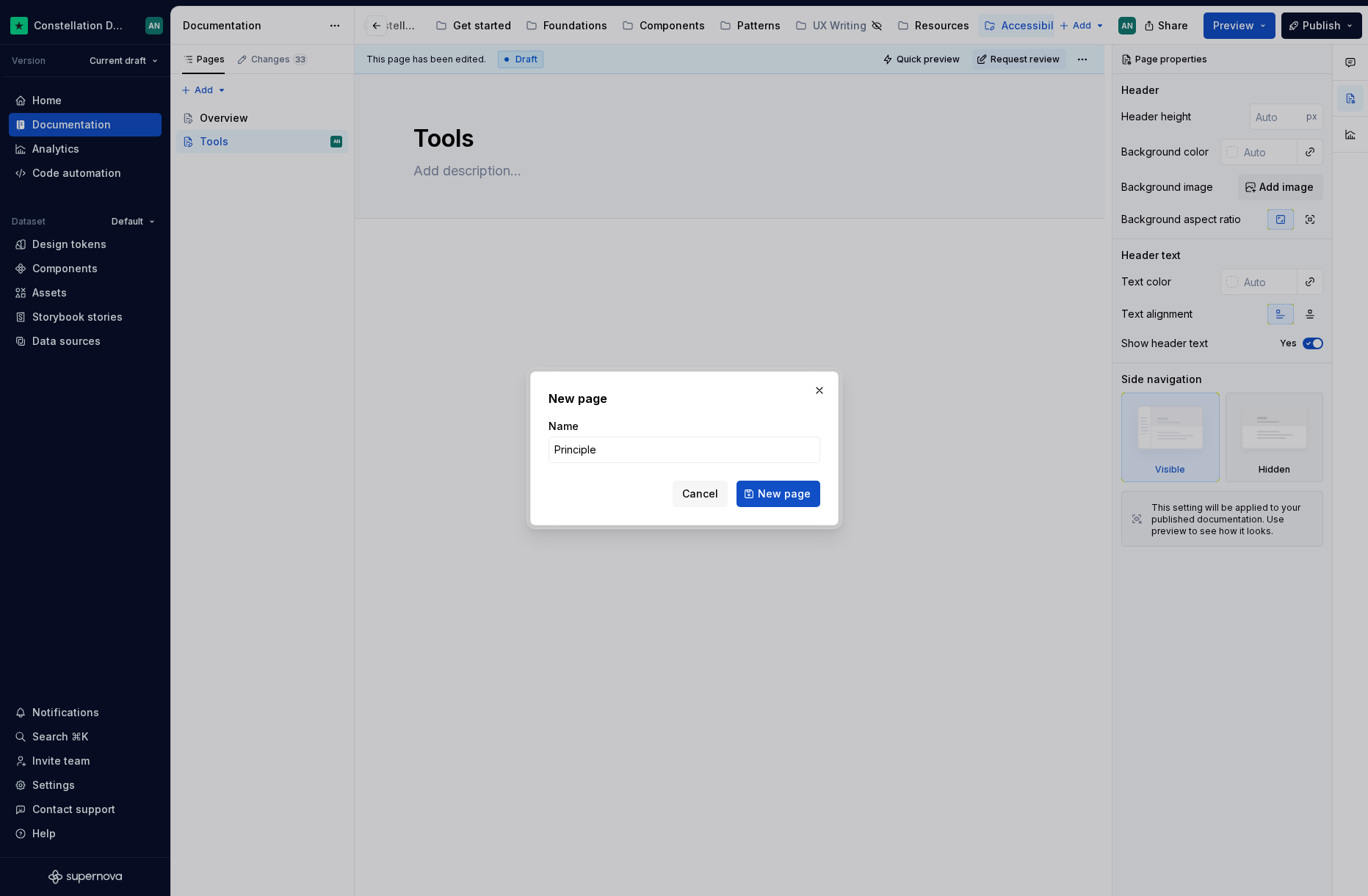
type input "Principles"
click button "New page" at bounding box center [779, 493] width 84 height 26
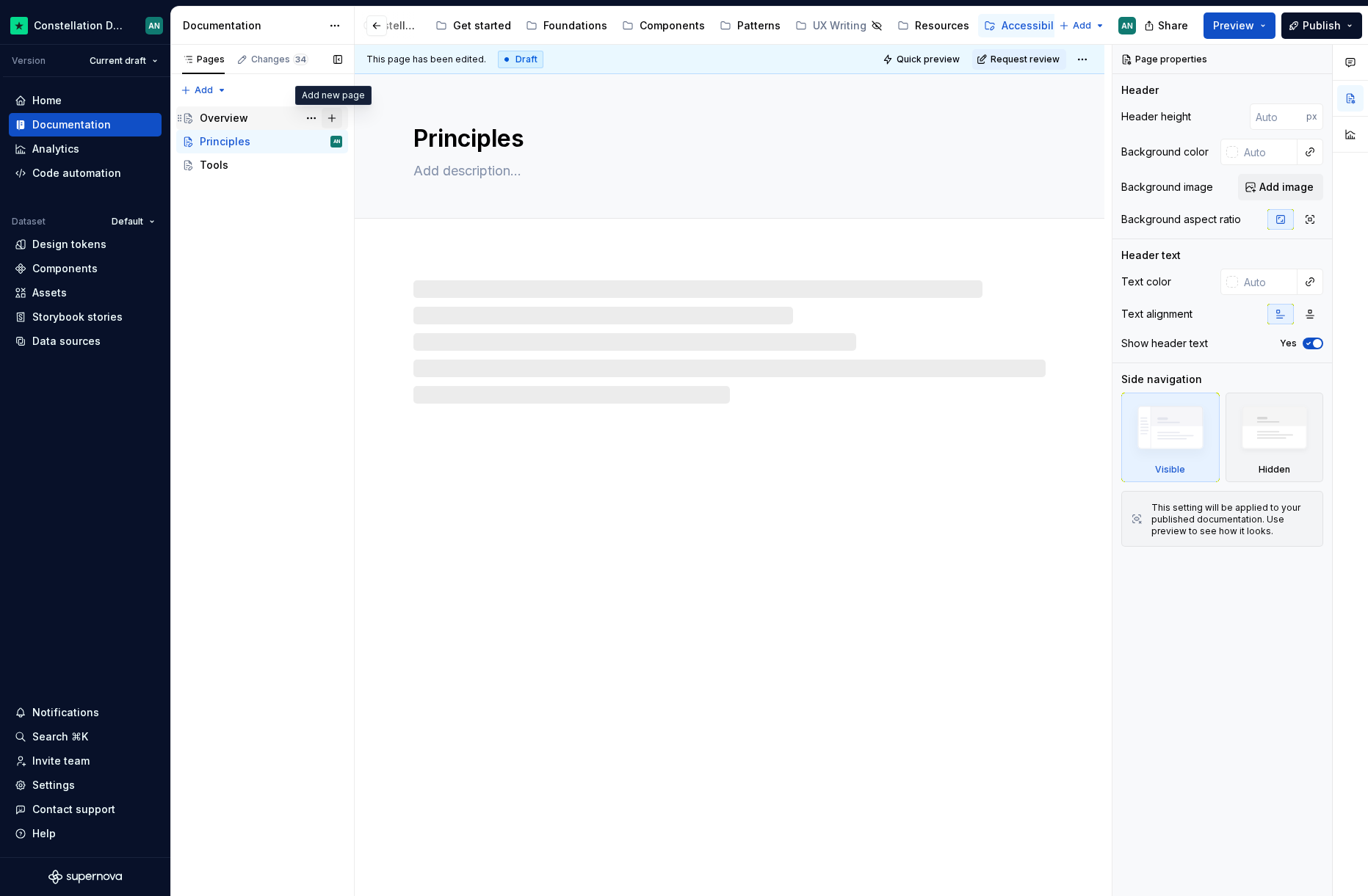
click at [333, 116] on button "Page tree" at bounding box center [332, 118] width 20 height 20
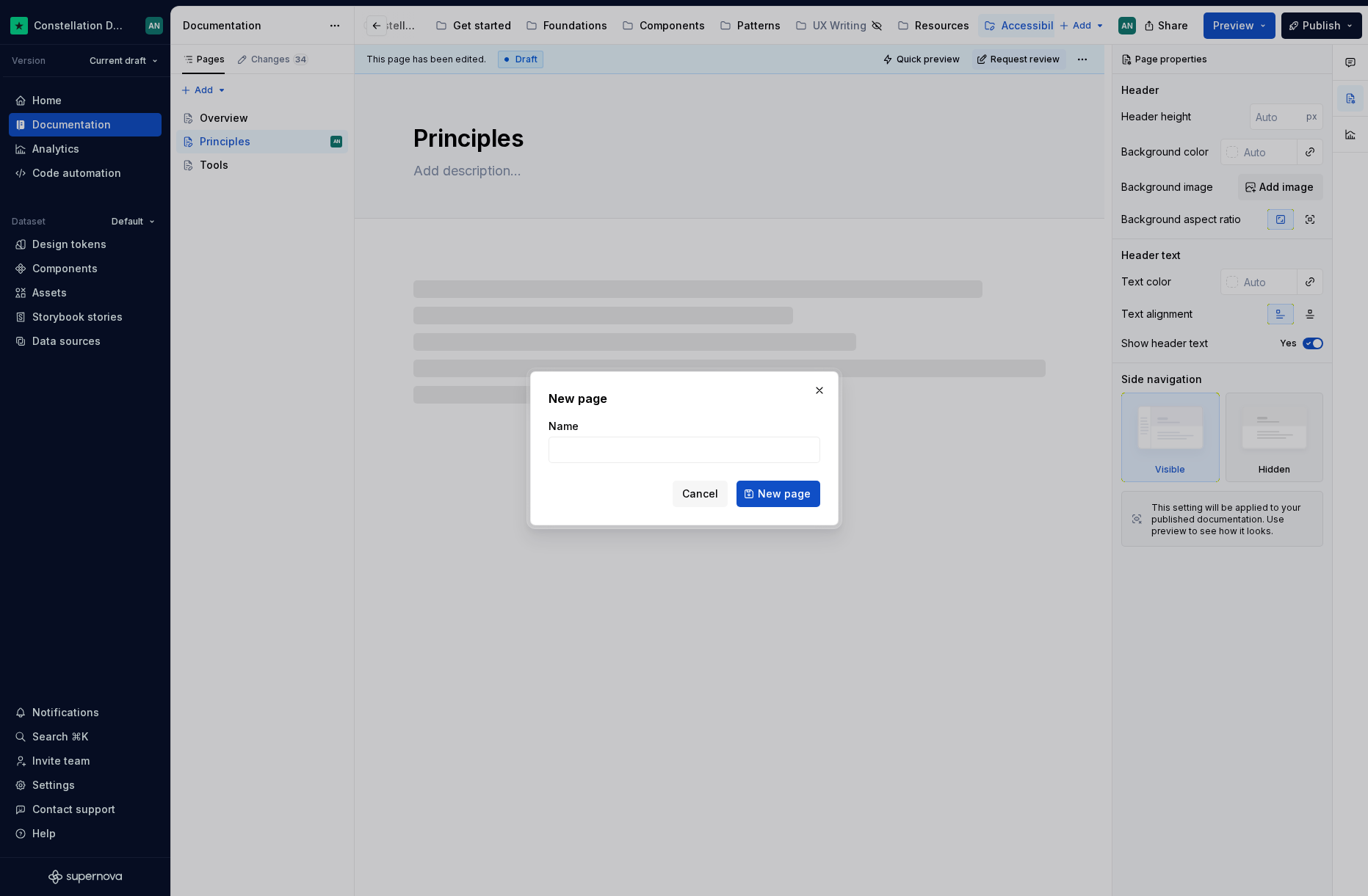
type textarea "*"
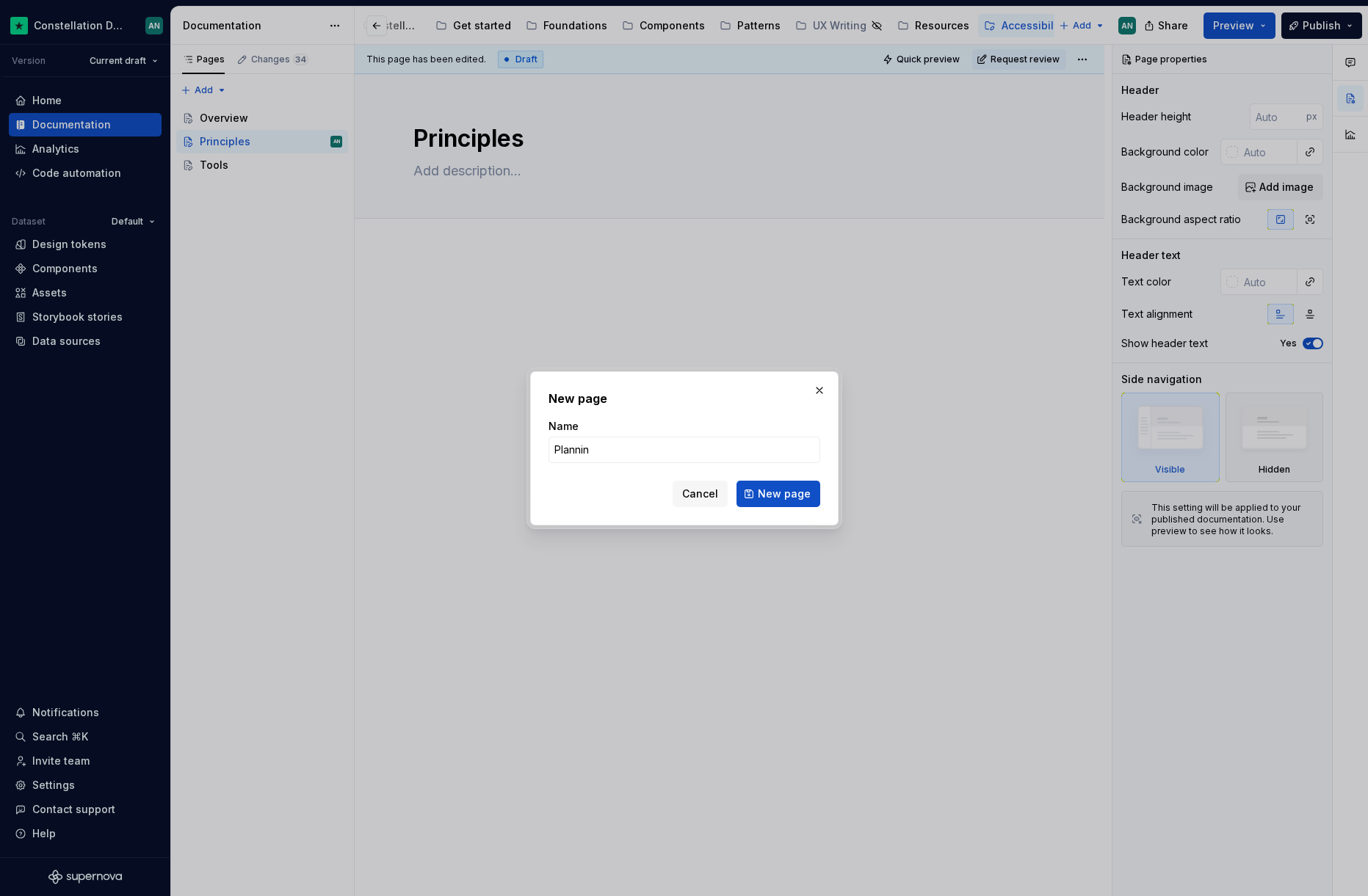
type input "Planning"
click button "New page" at bounding box center [779, 493] width 84 height 26
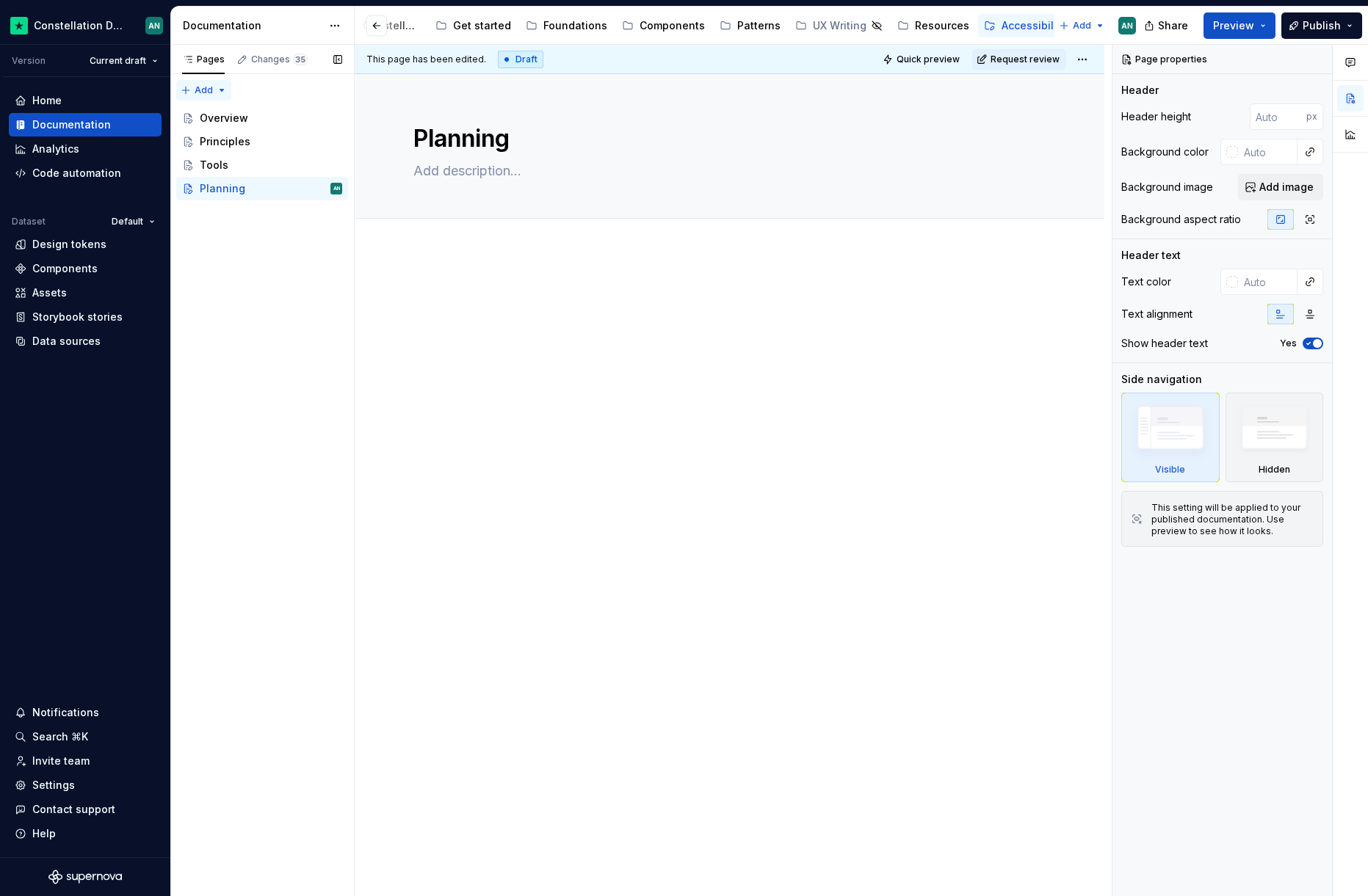
click at [217, 87] on div "Pages Changes 35 Add Accessibility guide for tree Page tree. Navigate the tree …" at bounding box center [262, 471] width 183 height 852
click at [241, 133] on div "New group" at bounding box center [242, 142] width 124 height 24
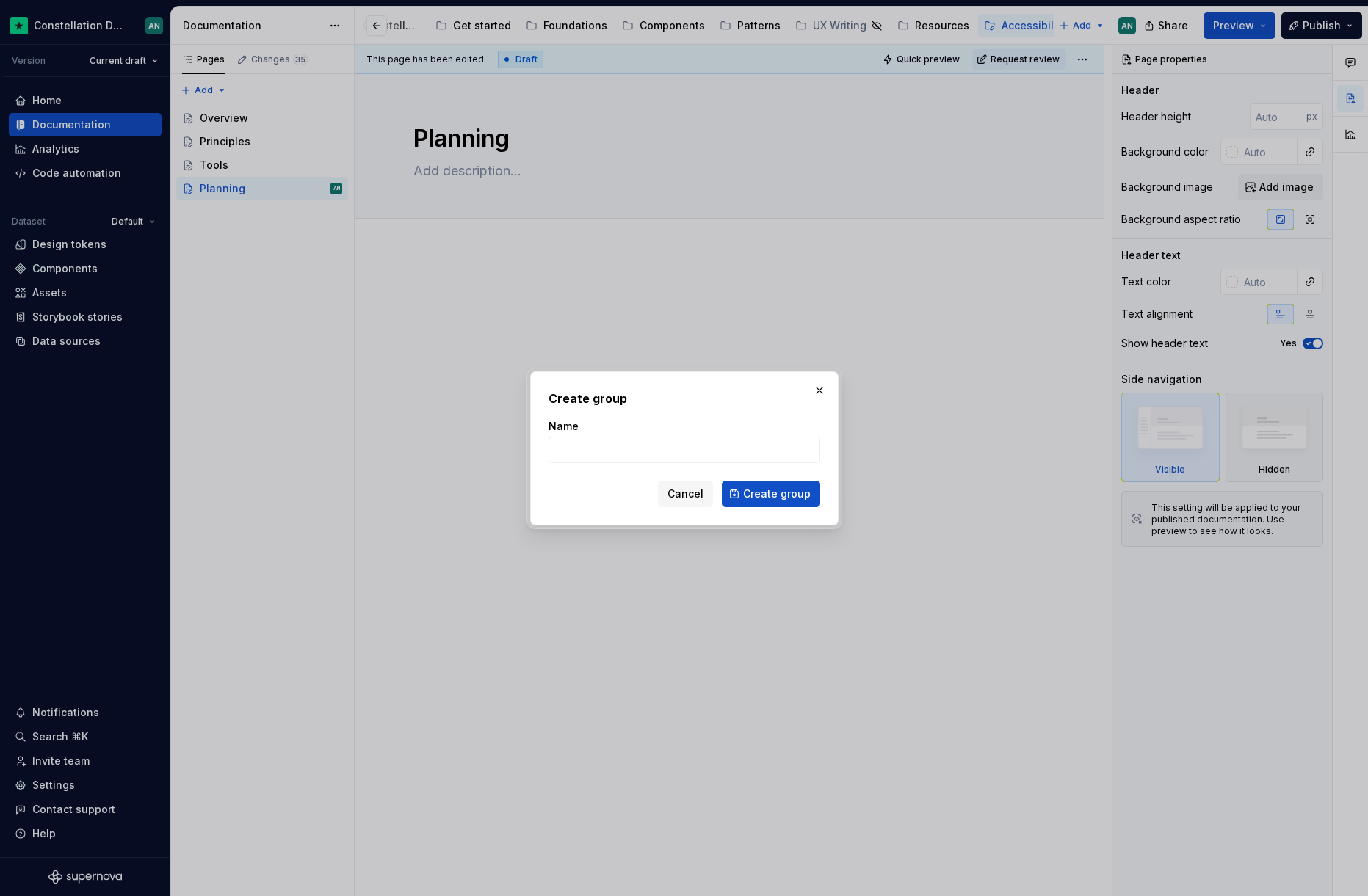
type textarea "*"
type input "Workflow"
type textarea "*"
drag, startPoint x: 750, startPoint y: 451, endPoint x: 428, endPoint y: 408, distance: 324.9
click at [428, 408] on div "Create group Name Workflow Cancel Create group" at bounding box center [684, 448] width 1368 height 896
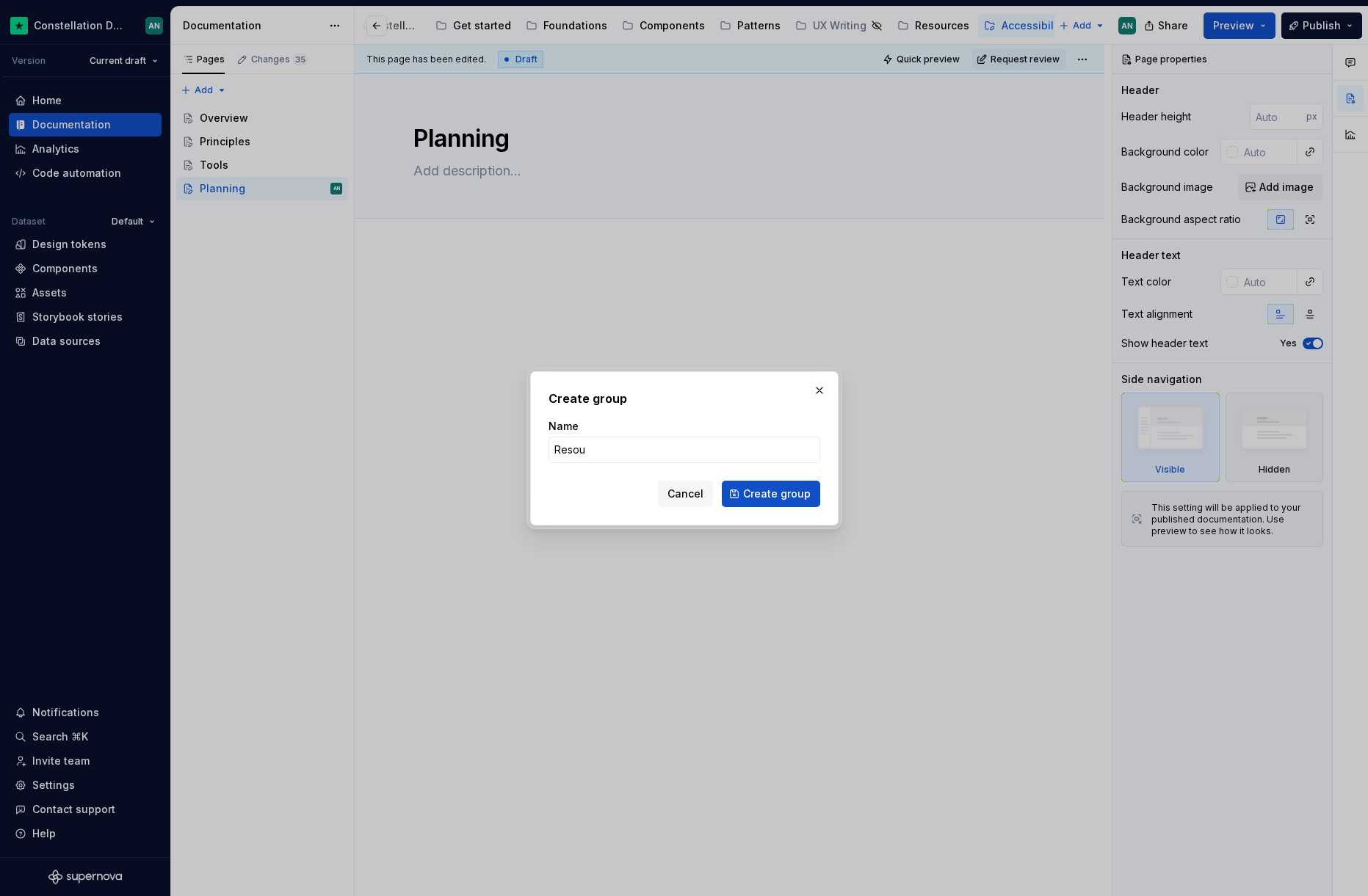
type input "Resour"
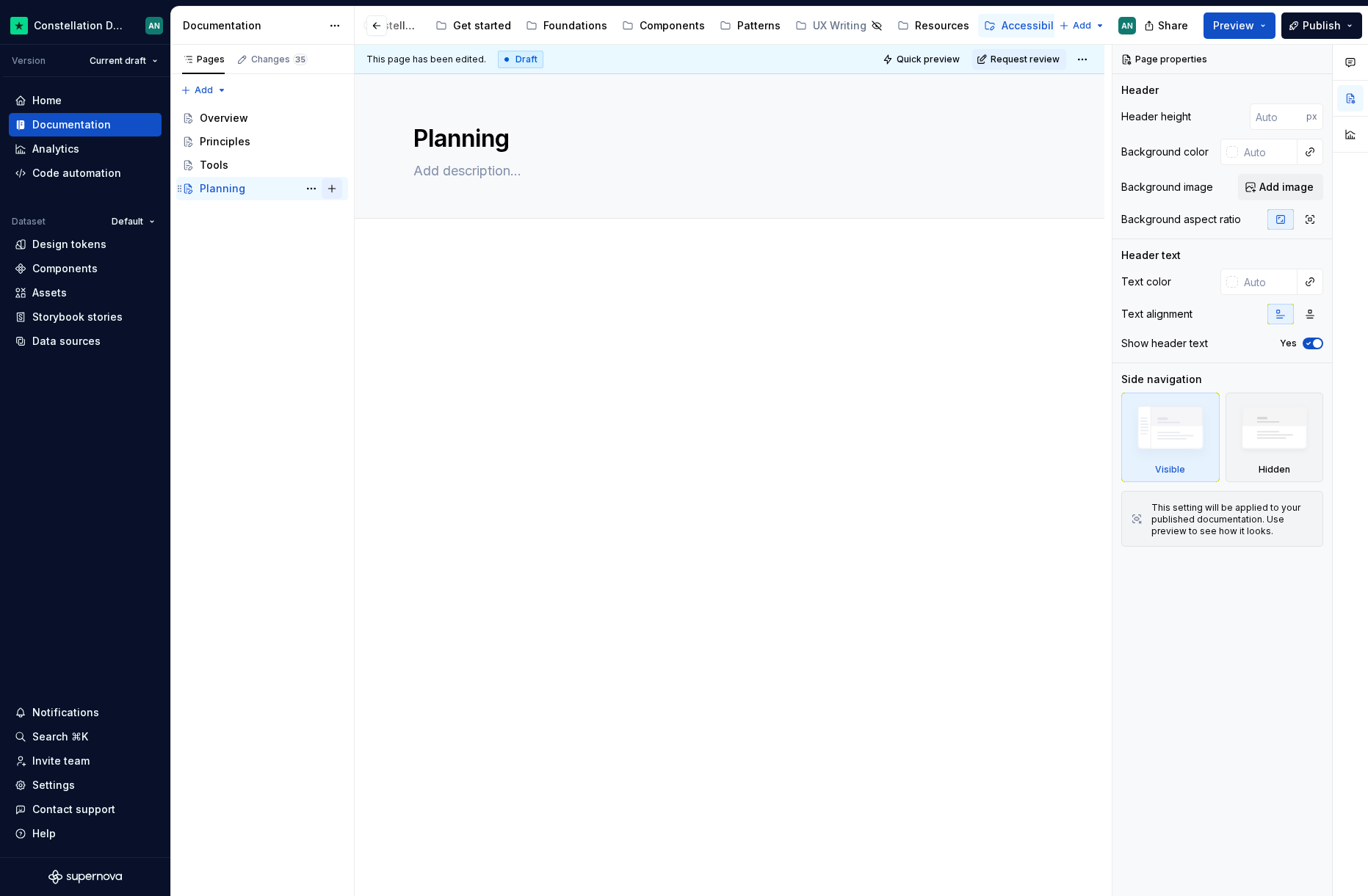
click at [329, 188] on button "Page tree" at bounding box center [332, 188] width 20 height 20
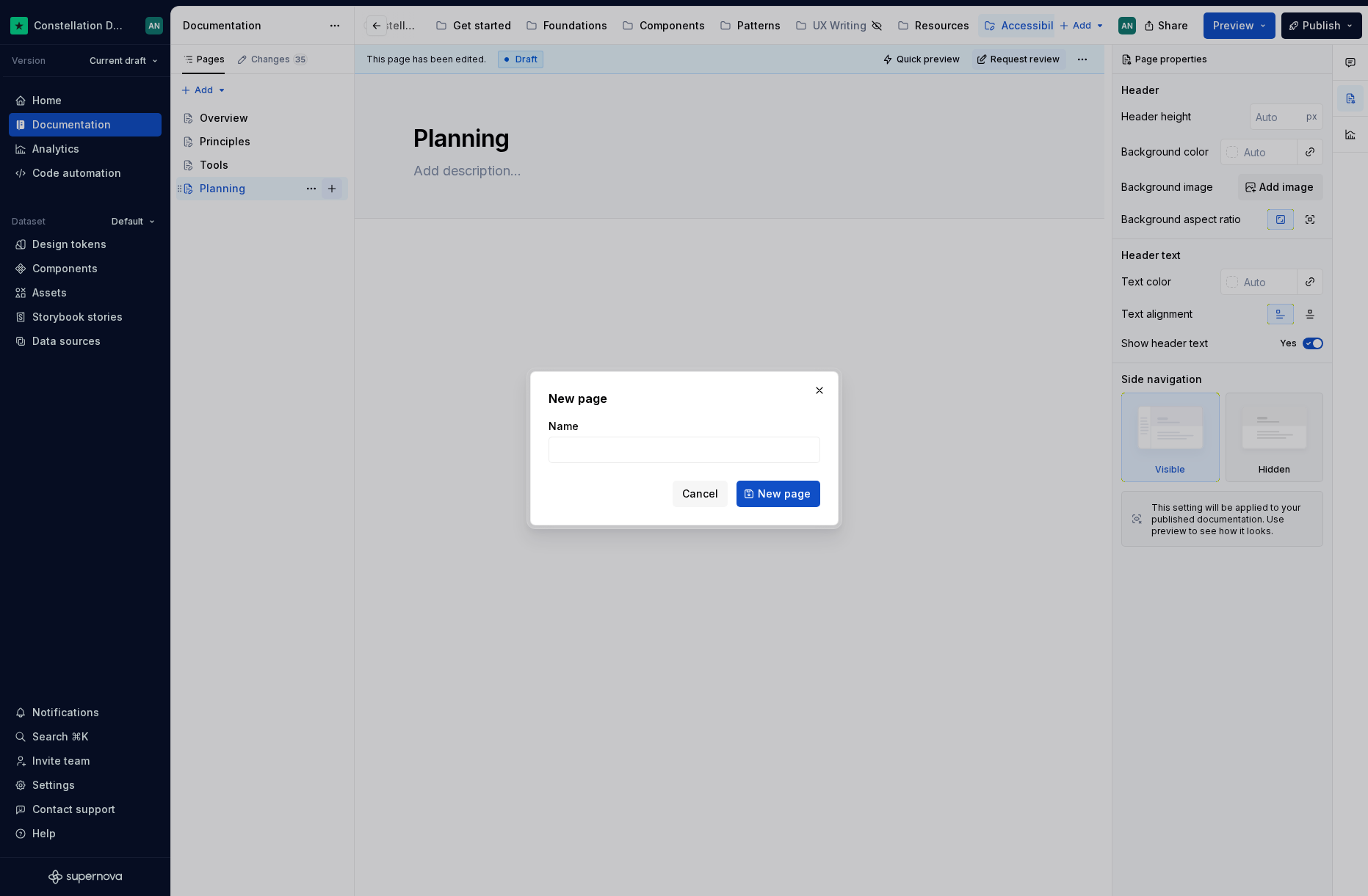
type textarea "*"
drag, startPoint x: 696, startPoint y: 481, endPoint x: 700, endPoint y: 496, distance: 15.5
click at [700, 496] on form "Name Cancel New page" at bounding box center [684, 463] width 272 height 88
click at [705, 493] on span "Cancel" at bounding box center [700, 493] width 36 height 14
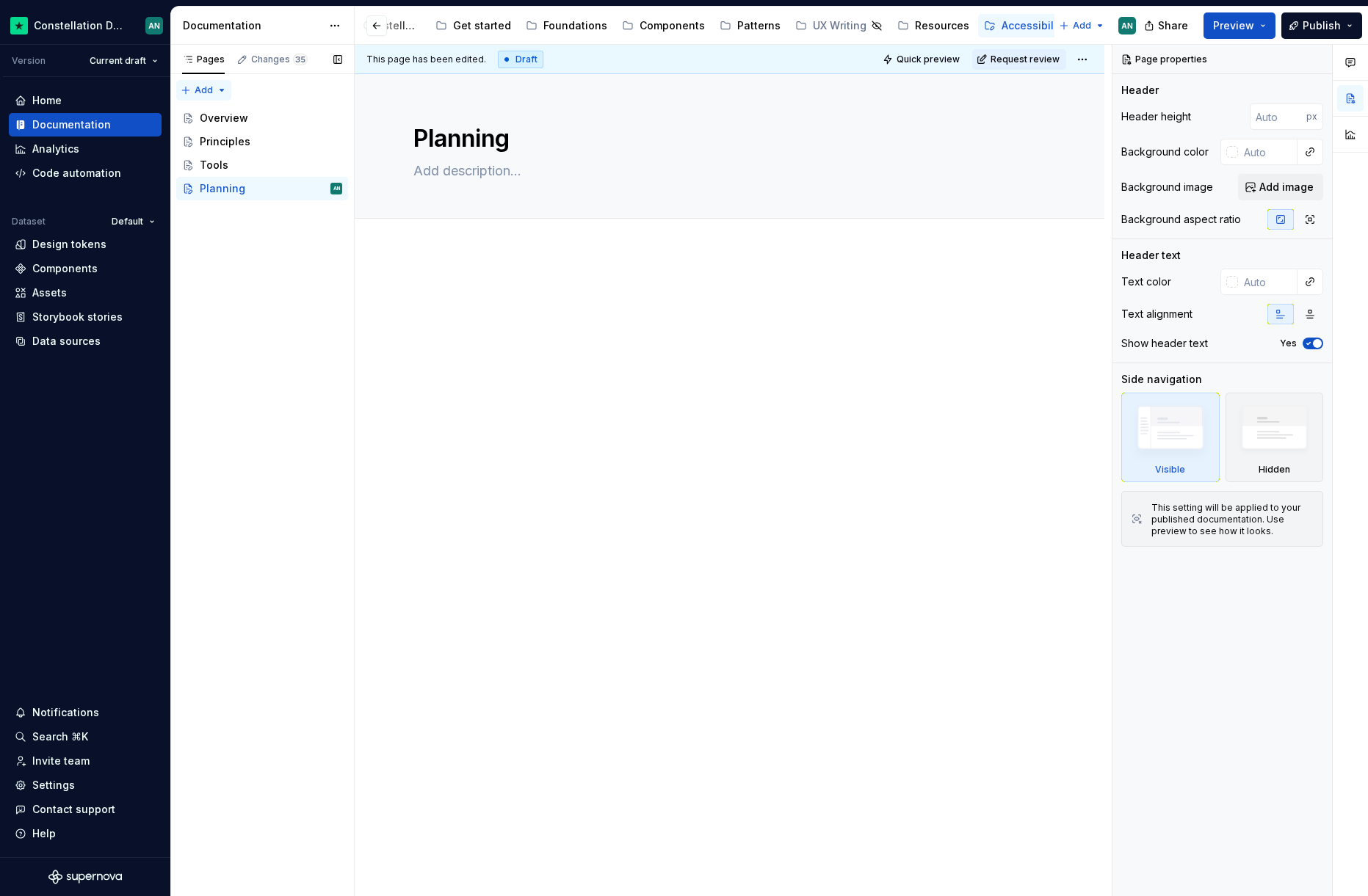
click at [182, 89] on div "Pages Changes 35 Add Accessibility guide for tree Page tree. Navigate the tree …" at bounding box center [262, 471] width 183 height 852
click at [233, 115] on div "New page" at bounding box center [251, 119] width 96 height 14
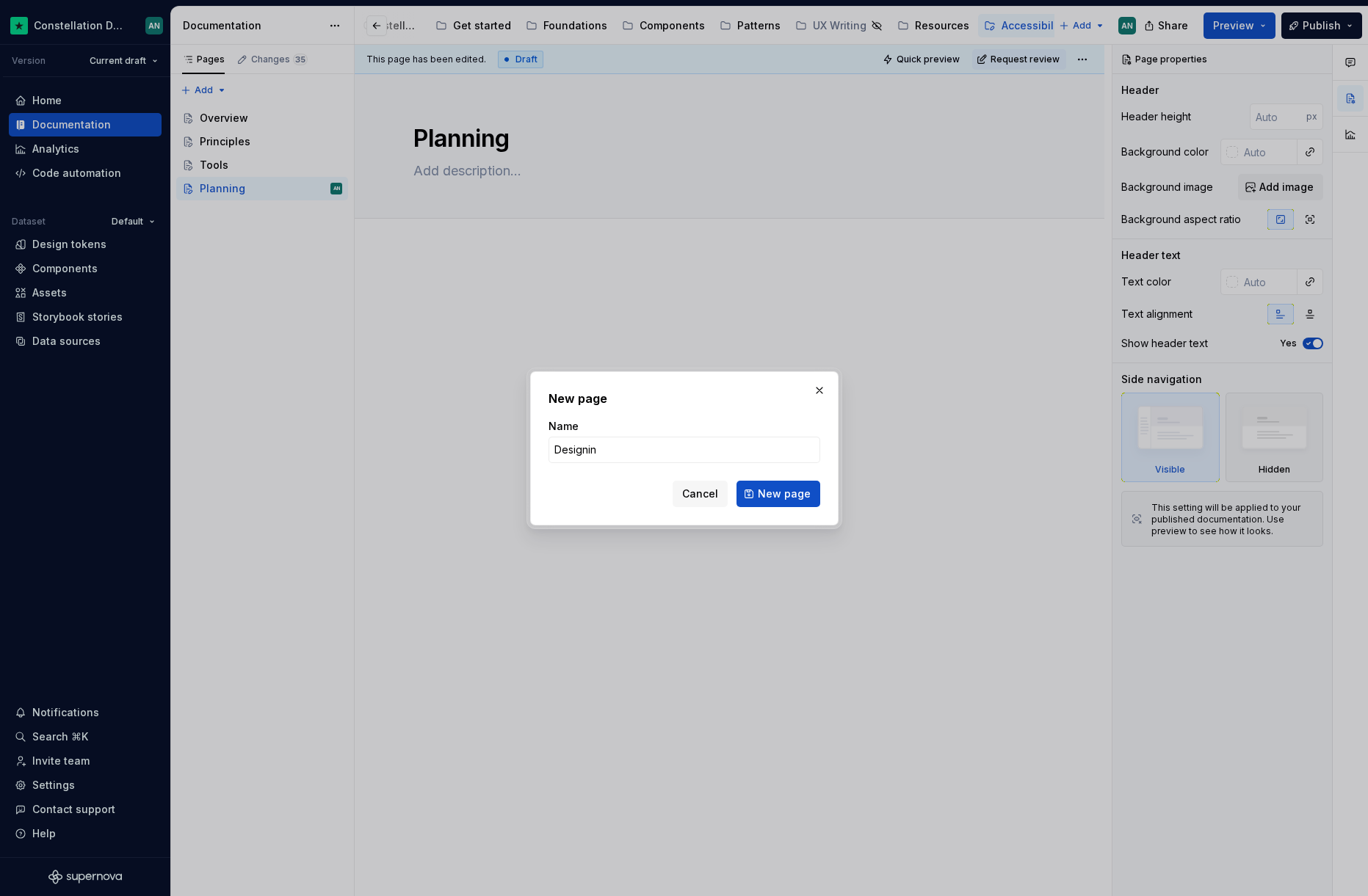
type input "Designing"
click button "New page" at bounding box center [779, 493] width 84 height 26
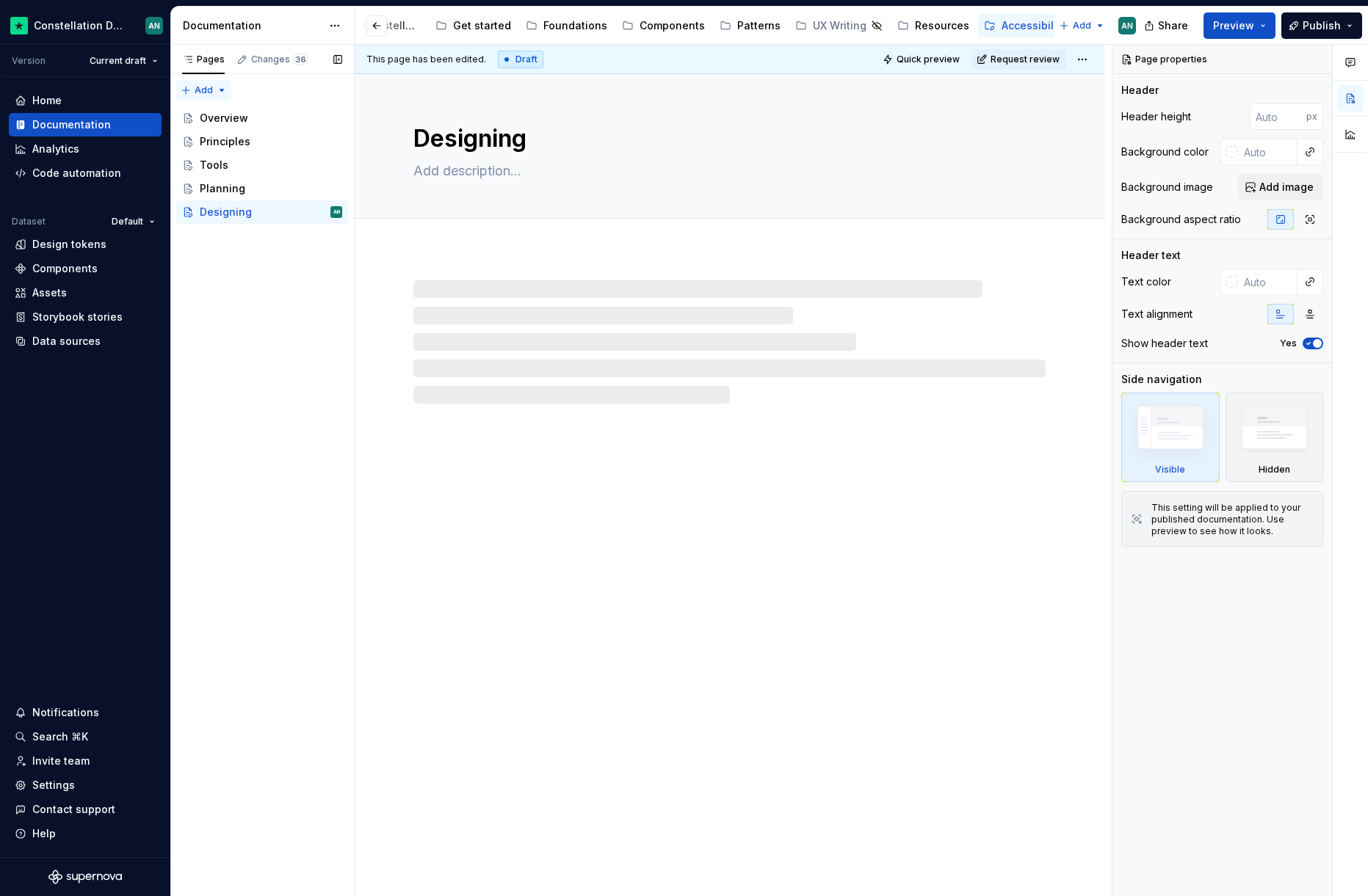
click at [188, 84] on div "Pages Changes 36 Add Accessibility guide for tree Page tree. Navigate the tree …" at bounding box center [262, 471] width 183 height 852
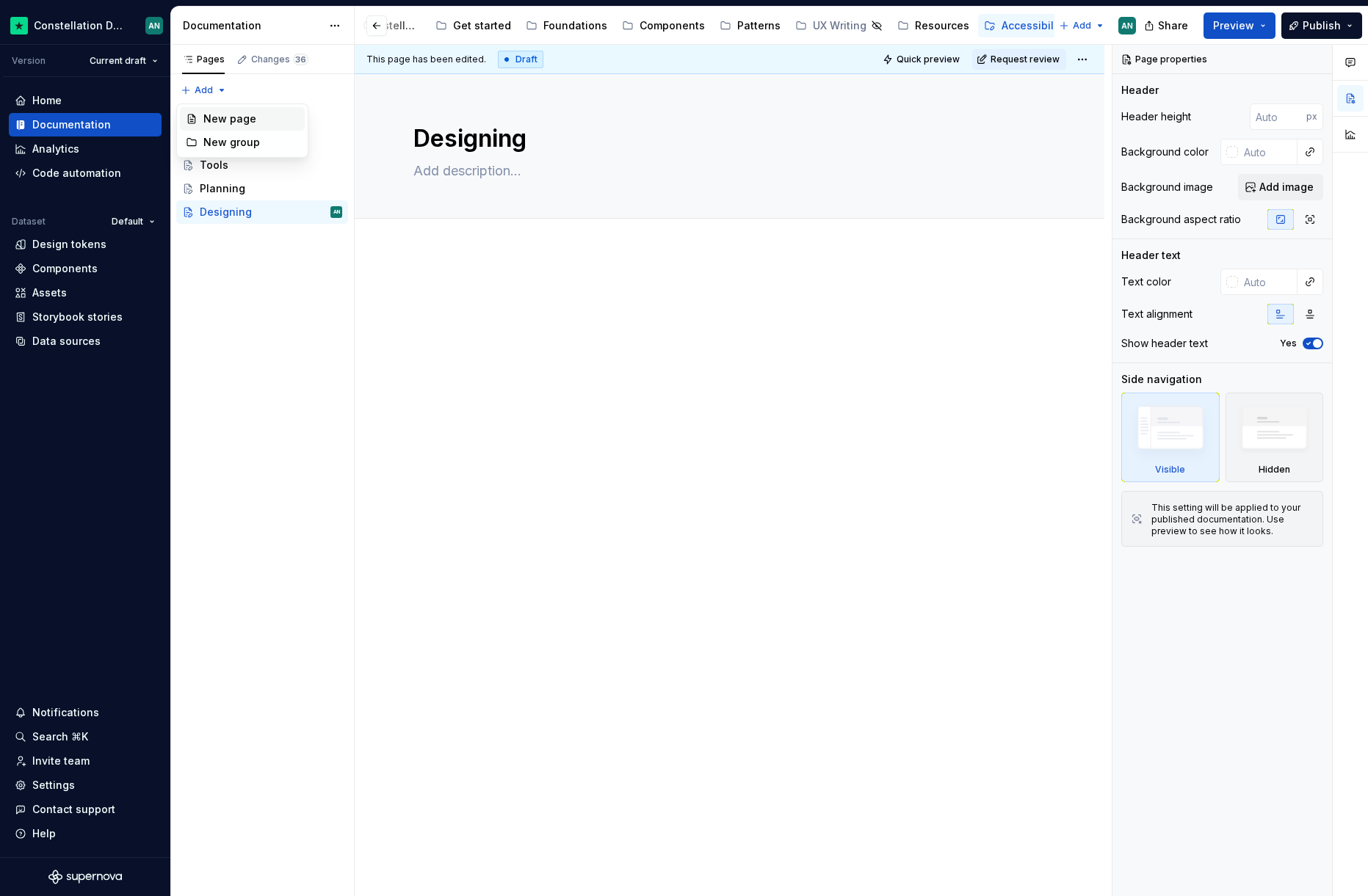
click at [235, 119] on div "New page" at bounding box center [251, 119] width 96 height 14
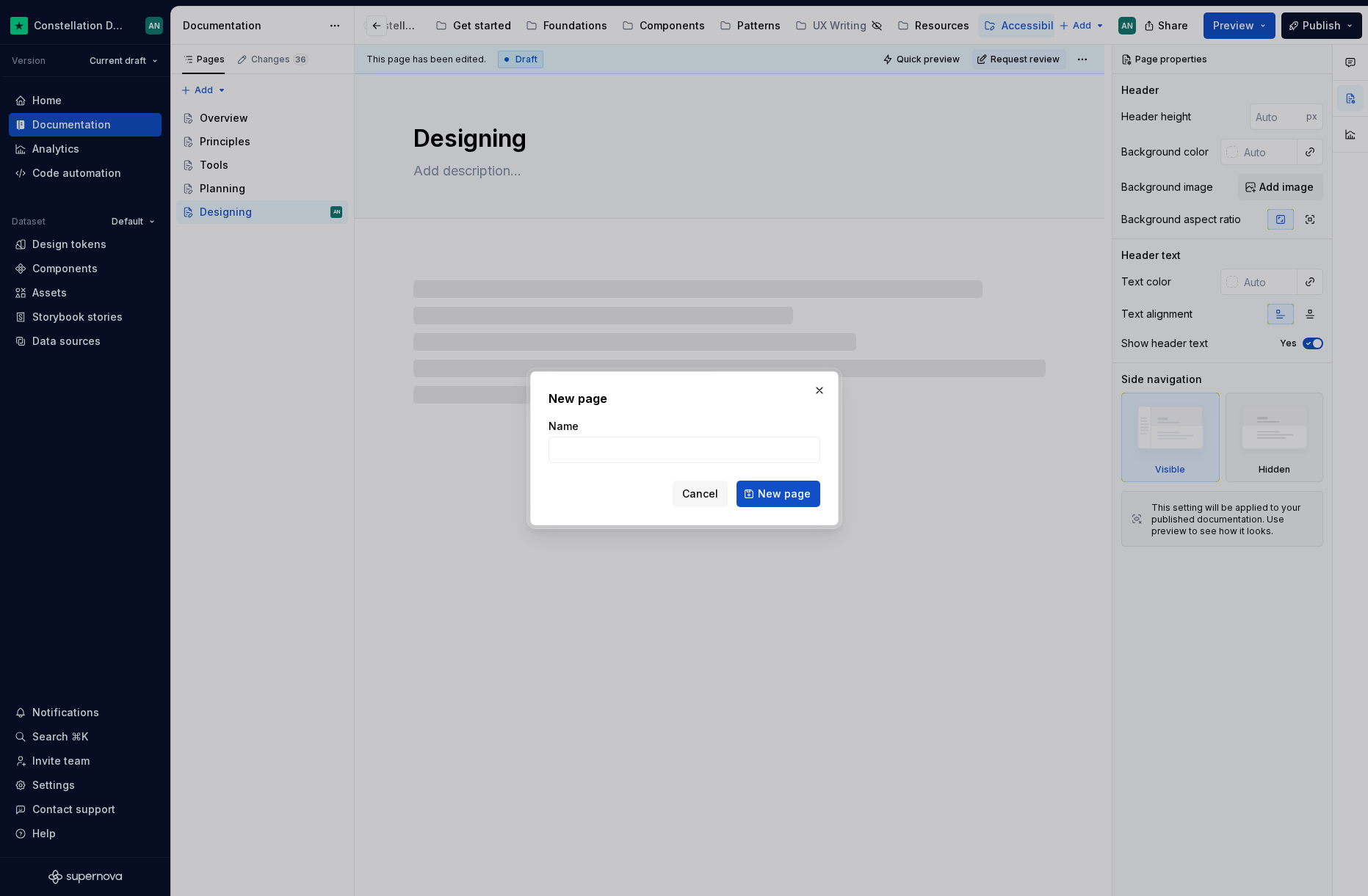
type textarea "*"
type input "[PERSON_NAME]"
type textarea "*"
type input "Building"
click button "New page" at bounding box center [779, 493] width 84 height 26
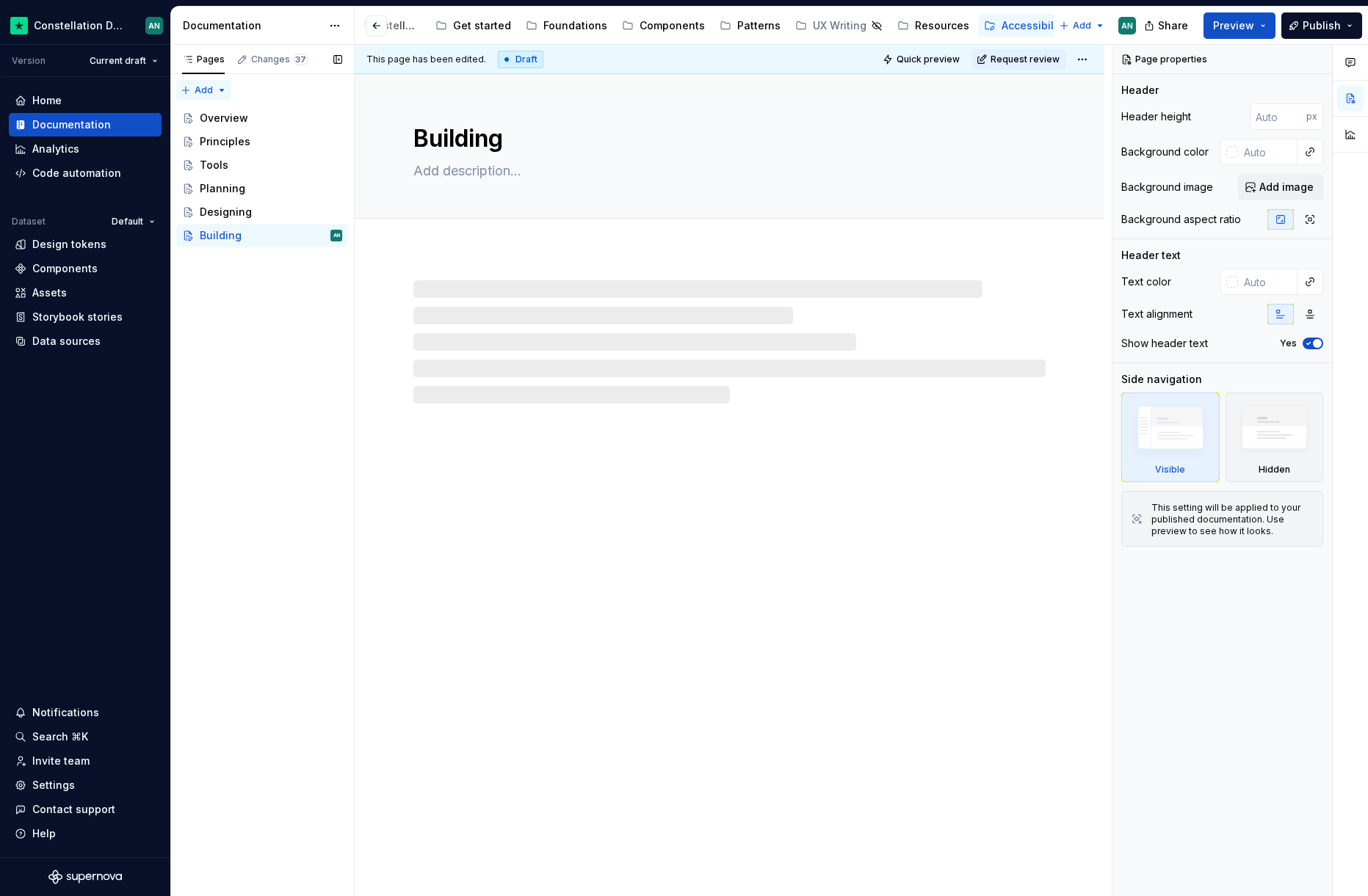
click at [187, 90] on div "Pages Changes 37 Add Accessibility guide for tree Page tree. Navigate the tree …" at bounding box center [262, 471] width 183 height 852
click at [245, 112] on div "New page" at bounding box center [251, 119] width 96 height 14
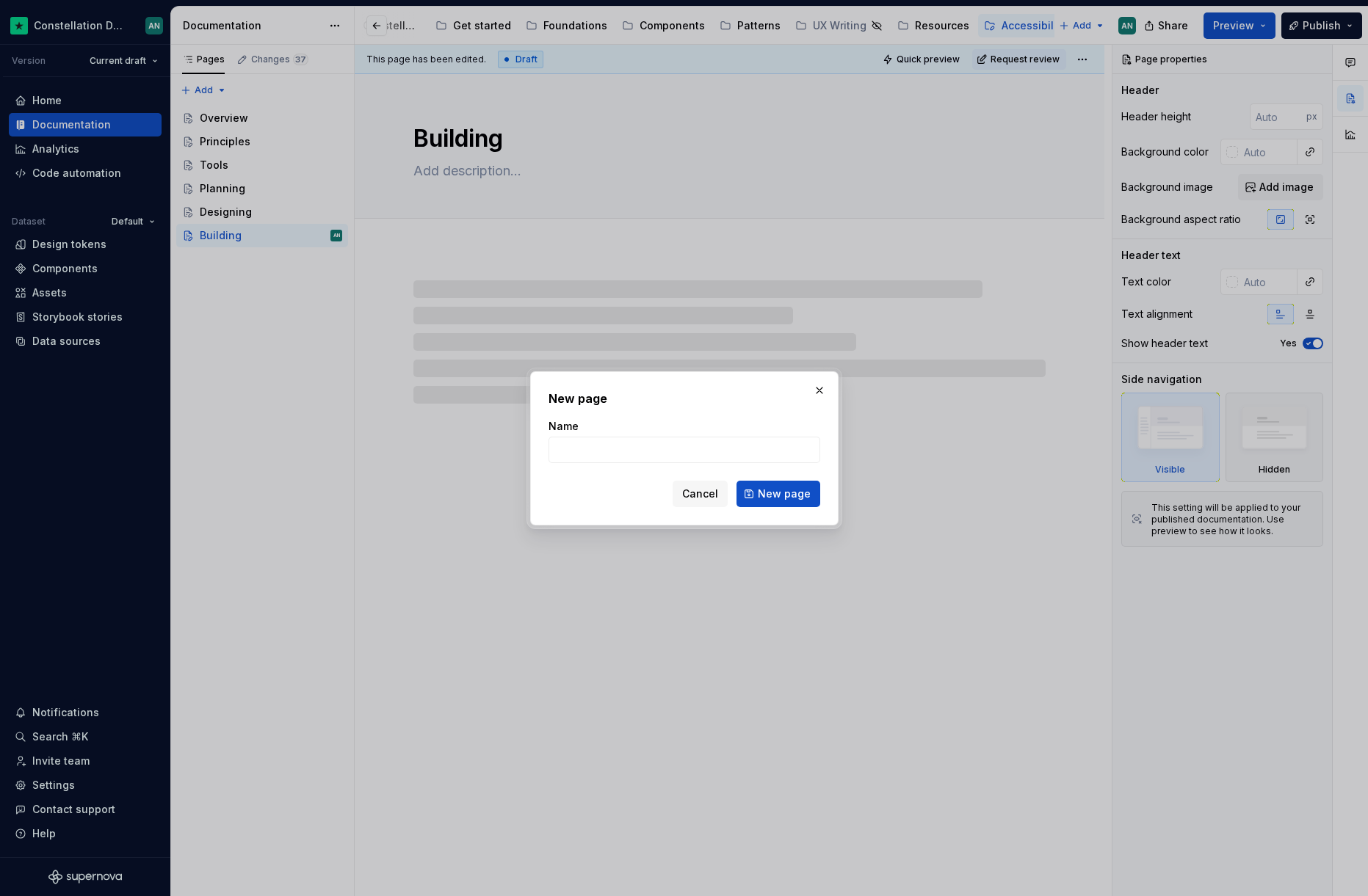
type textarea "*"
type input "Testing"
click button "New page" at bounding box center [779, 493] width 84 height 26
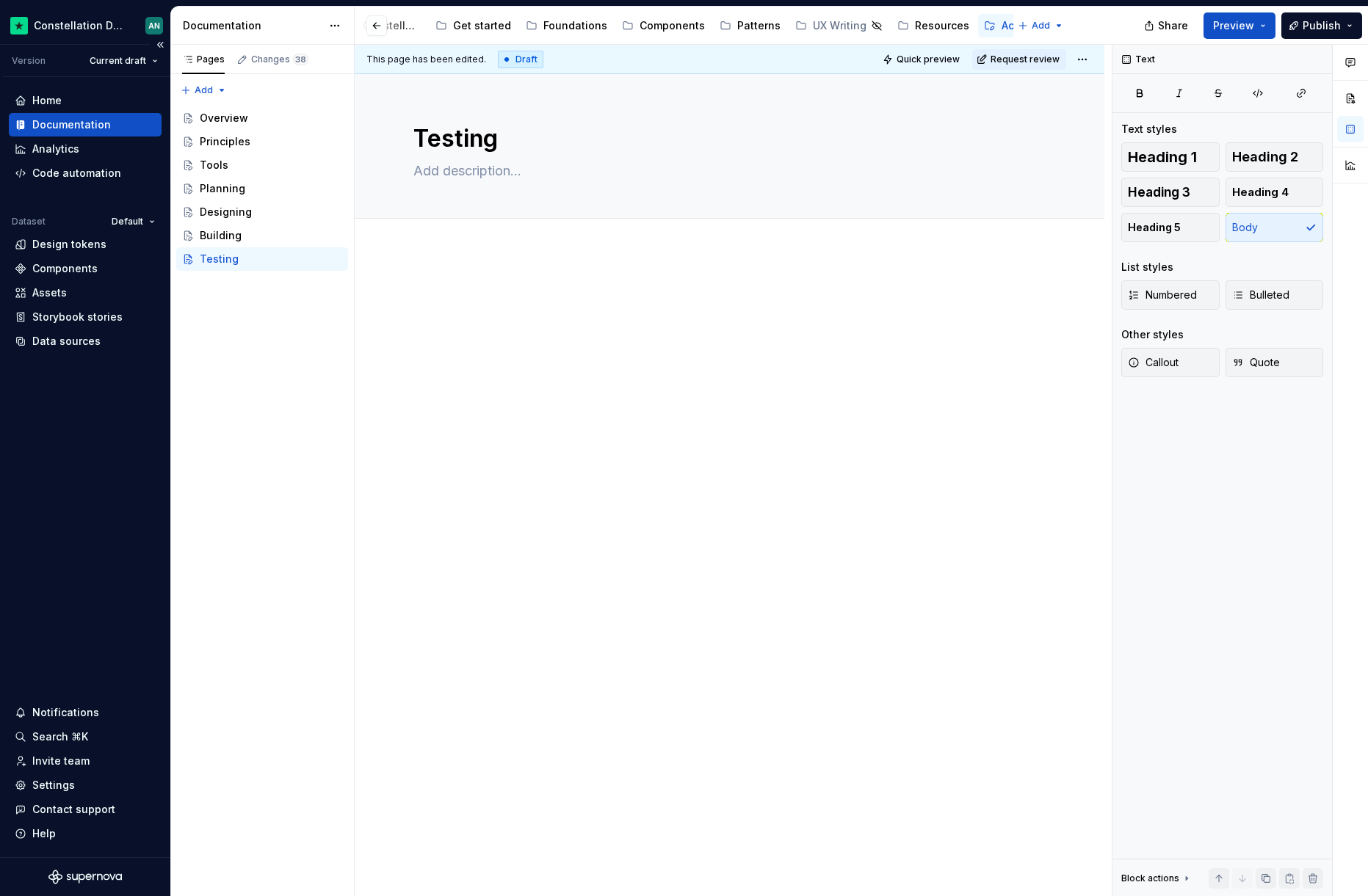
type textarea "*"
